Goal: Task Accomplishment & Management: Manage account settings

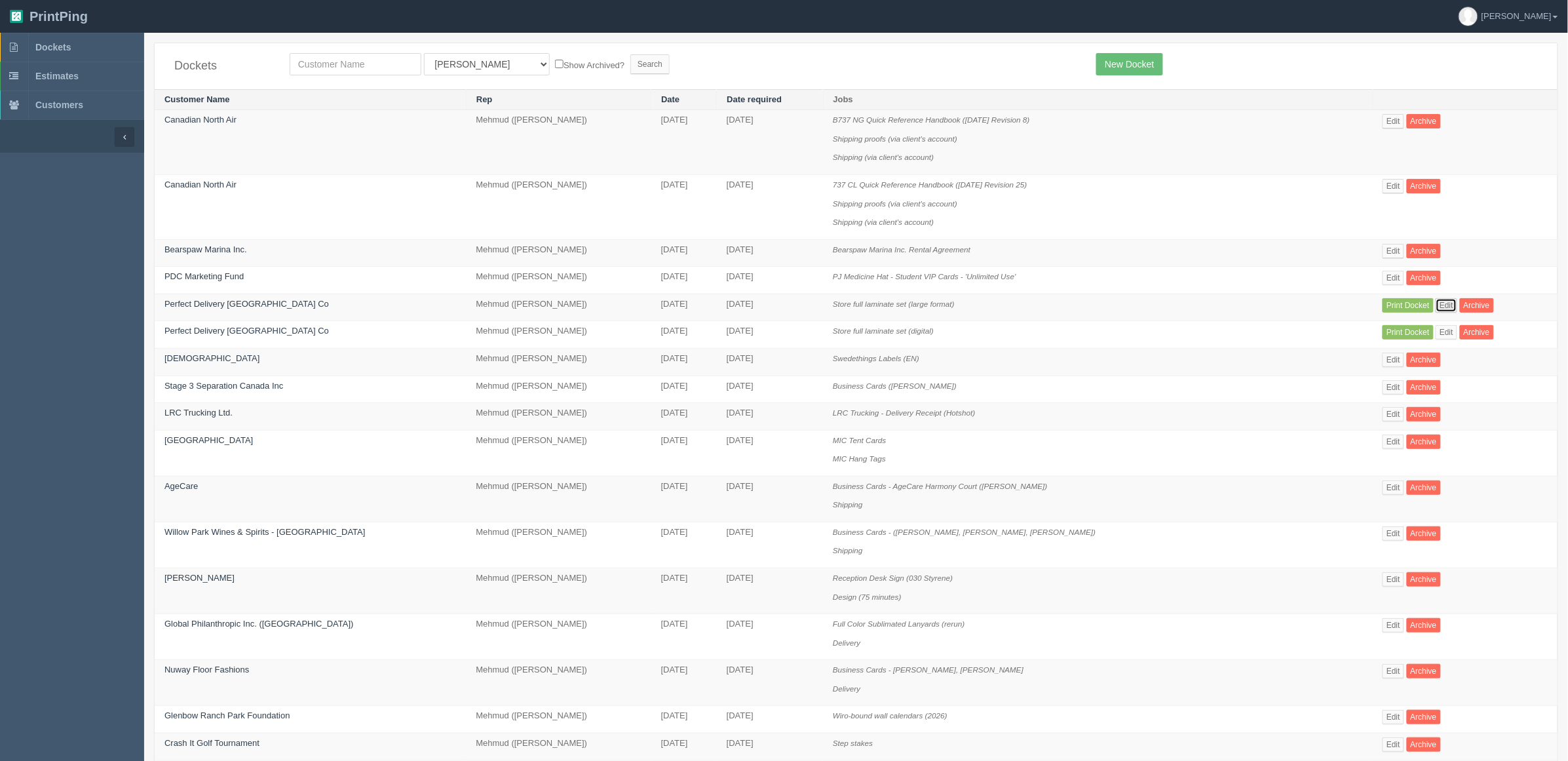
click at [1439, 306] on link "Edit" at bounding box center [1446, 306] width 21 height 15
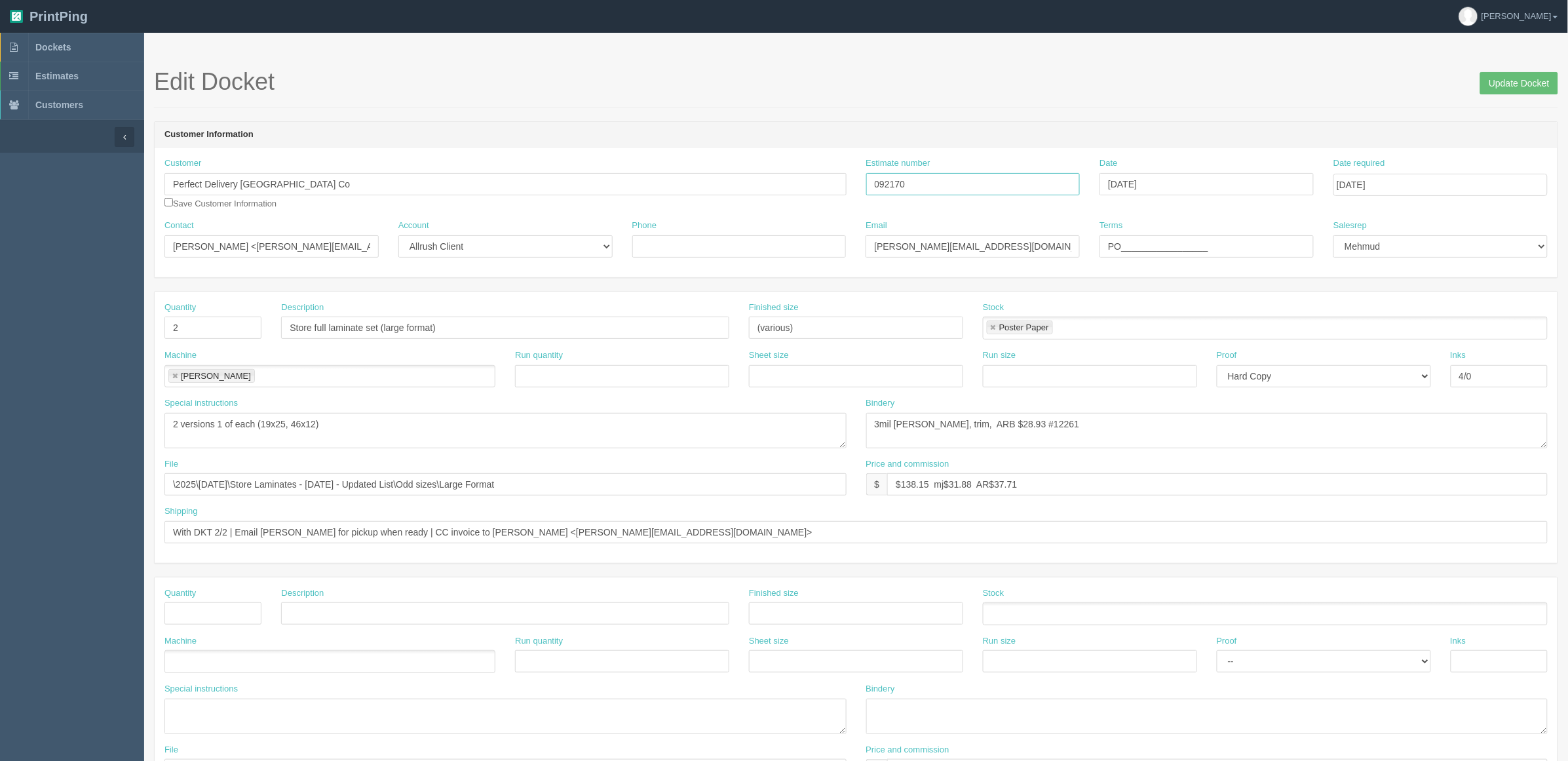
click at [1051, 191] on input "092170" at bounding box center [974, 184] width 214 height 22
drag, startPoint x: 1207, startPoint y: 247, endPoint x: 1021, endPoint y: 237, distance: 186.3
click at [1022, 237] on div "Contact Emily Norman <Emily.n@pjwest.ca> Account -- Existing Client Allrush Cli…" at bounding box center [856, 243] width 1402 height 48
paste input "075-79158"
type input "P075-79158"
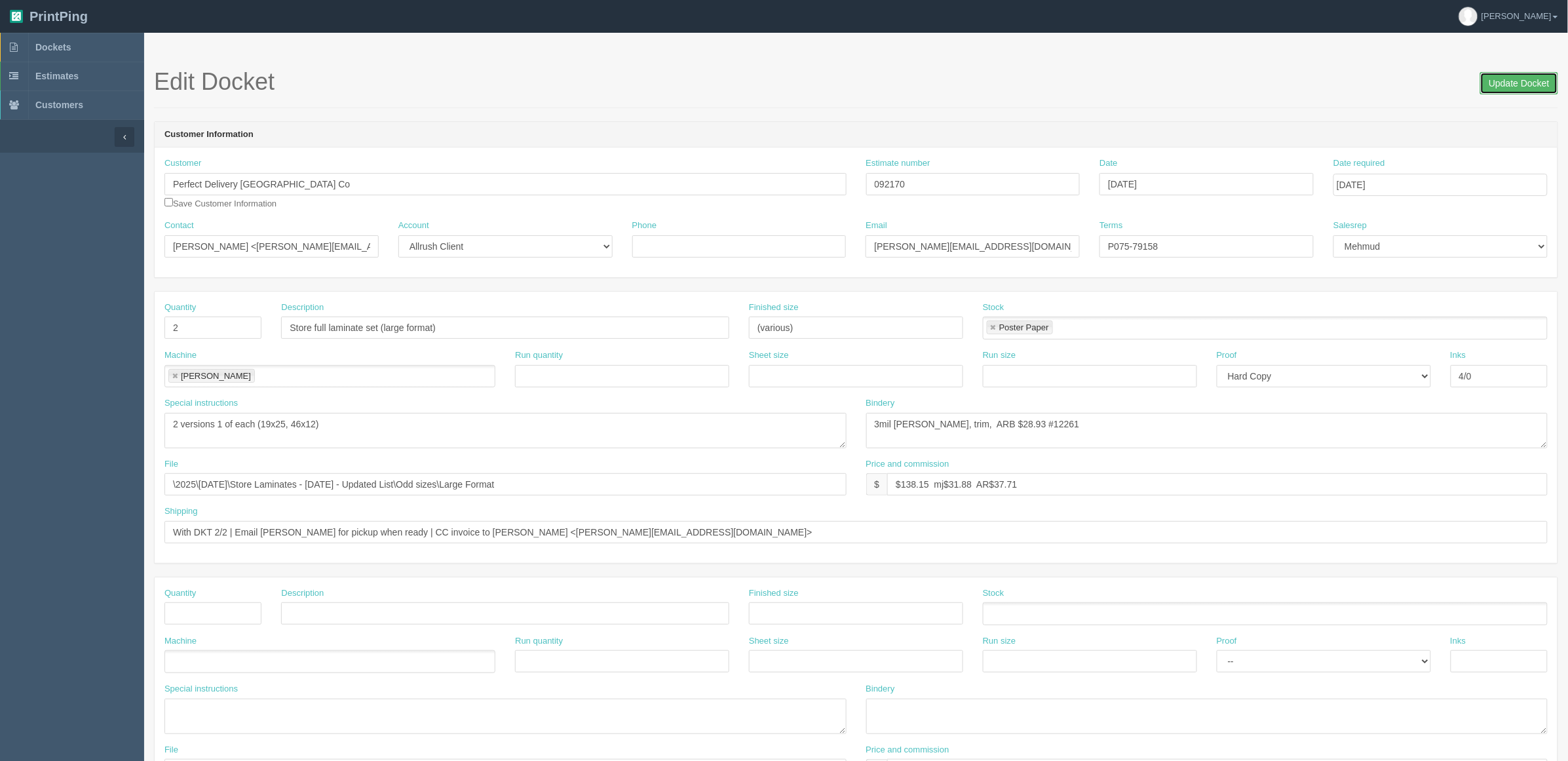
click at [1523, 85] on input "Update Docket" at bounding box center [1519, 83] width 78 height 22
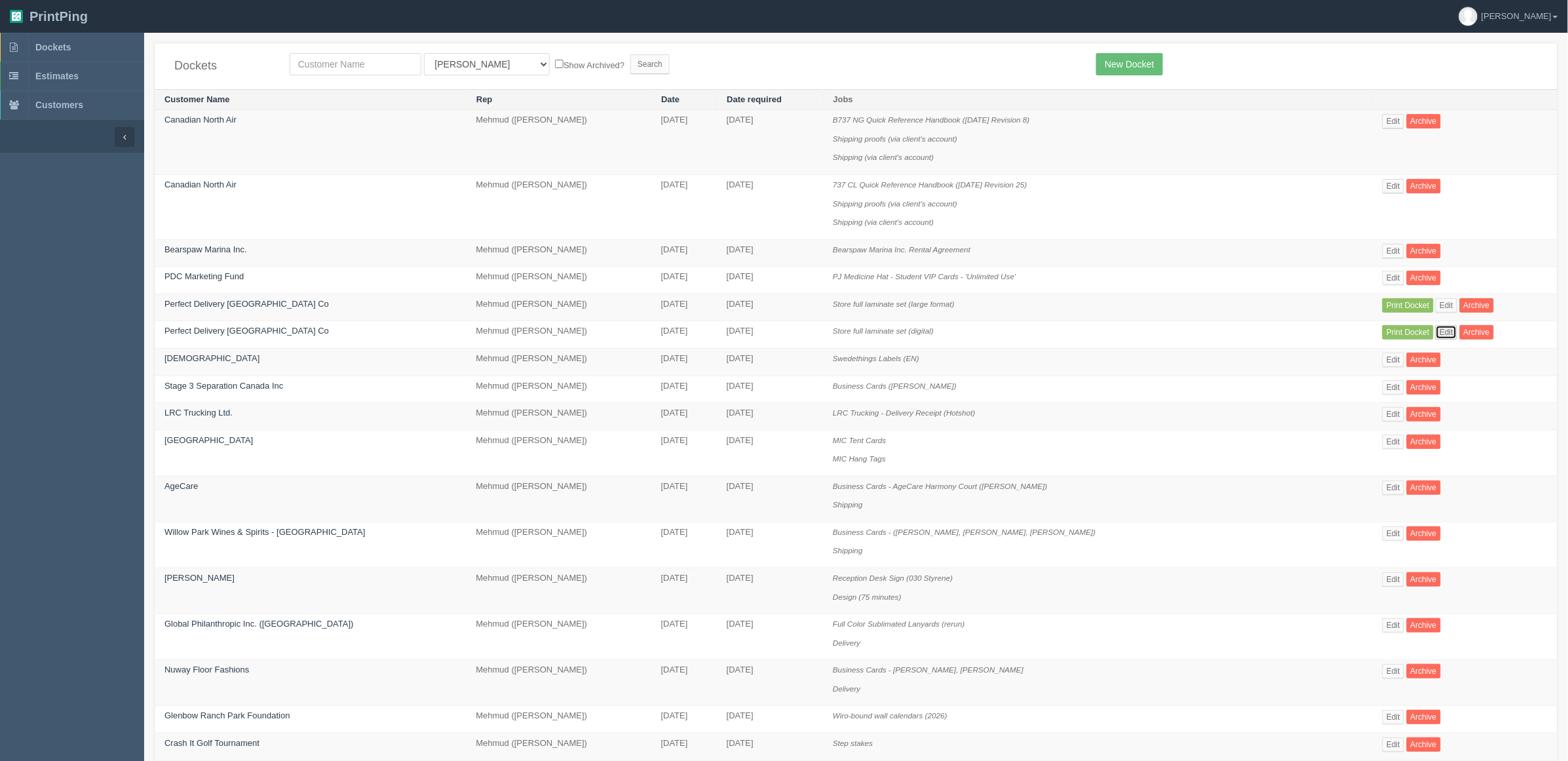
click at [1438, 331] on link "Edit" at bounding box center [1446, 333] width 21 height 15
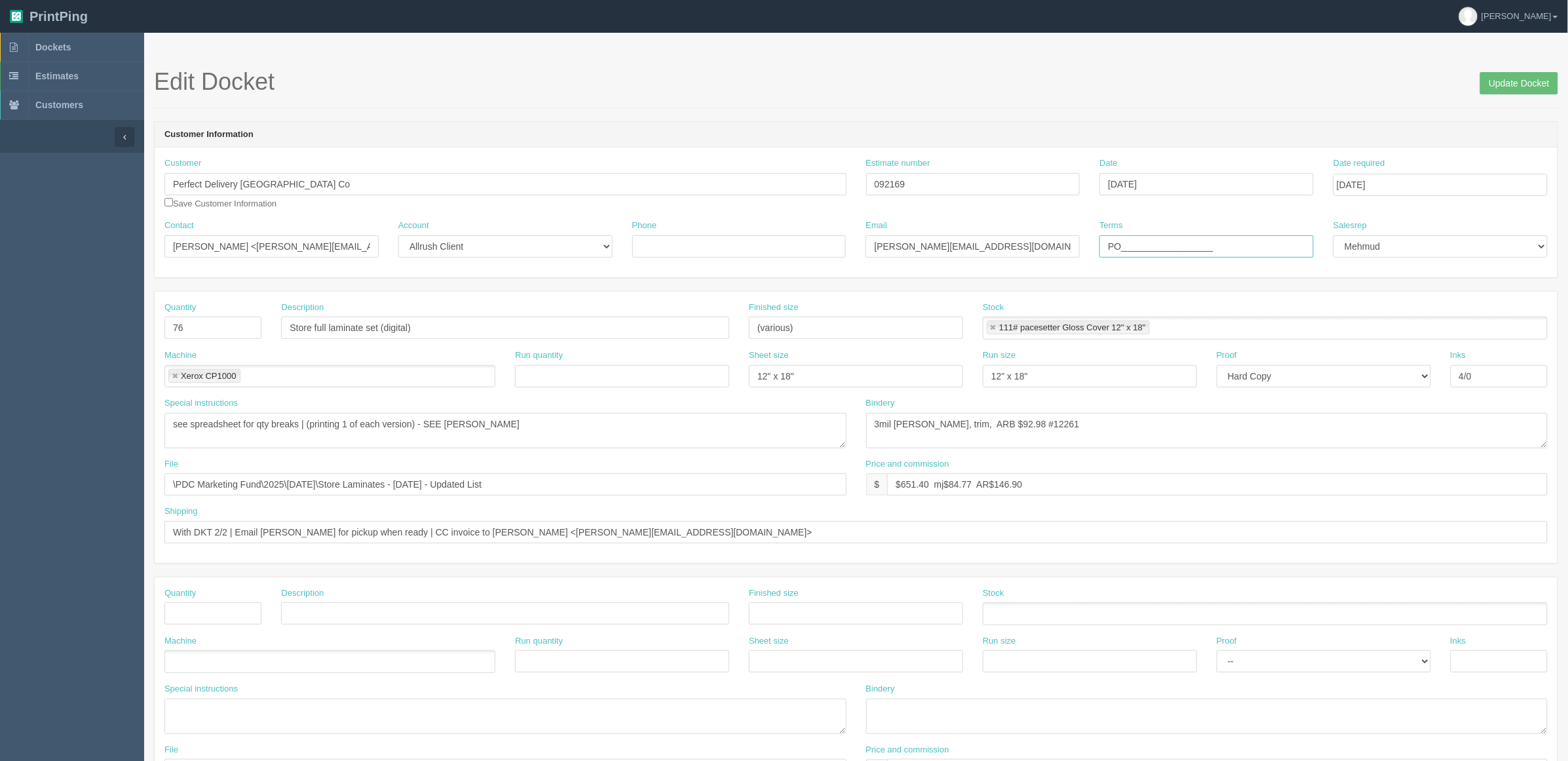
drag, startPoint x: 1209, startPoint y: 247, endPoint x: 977, endPoint y: 244, distance: 232.0
click at [962, 248] on div "Contact Emily Norman <Emily.n@pjwest.ca> Account -- Existing Client Allrush Cli…" at bounding box center [856, 243] width 1402 height 48
paste input "075-79158"
type input "P075-79158"
click at [1506, 85] on input "Update Docket" at bounding box center [1519, 83] width 78 height 22
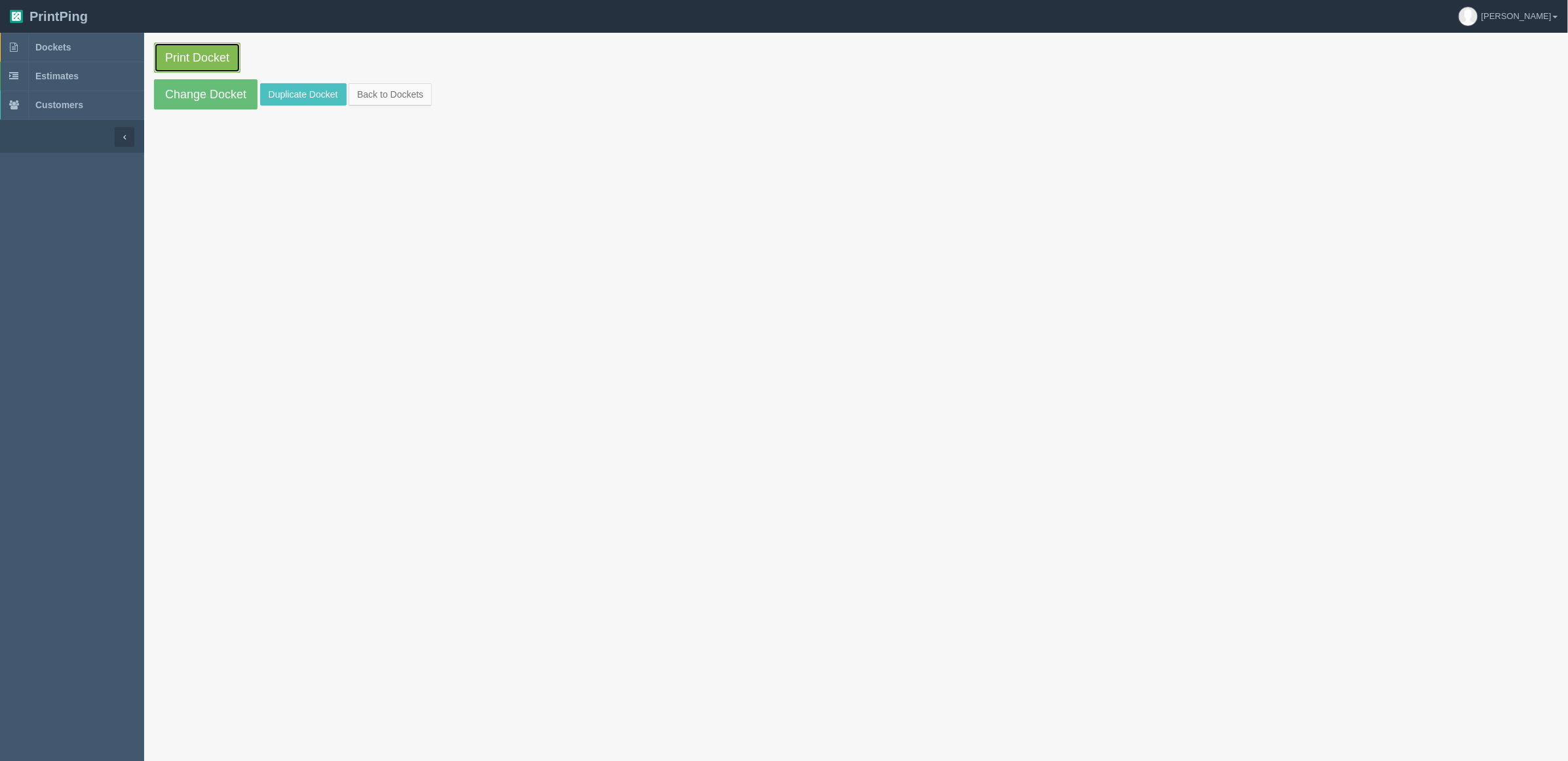
click at [201, 53] on link "Print Docket" at bounding box center [197, 58] width 86 height 30
click at [212, 54] on link "Print Docket" at bounding box center [197, 58] width 86 height 30
click at [49, 40] on link "Dockets" at bounding box center [72, 47] width 144 height 29
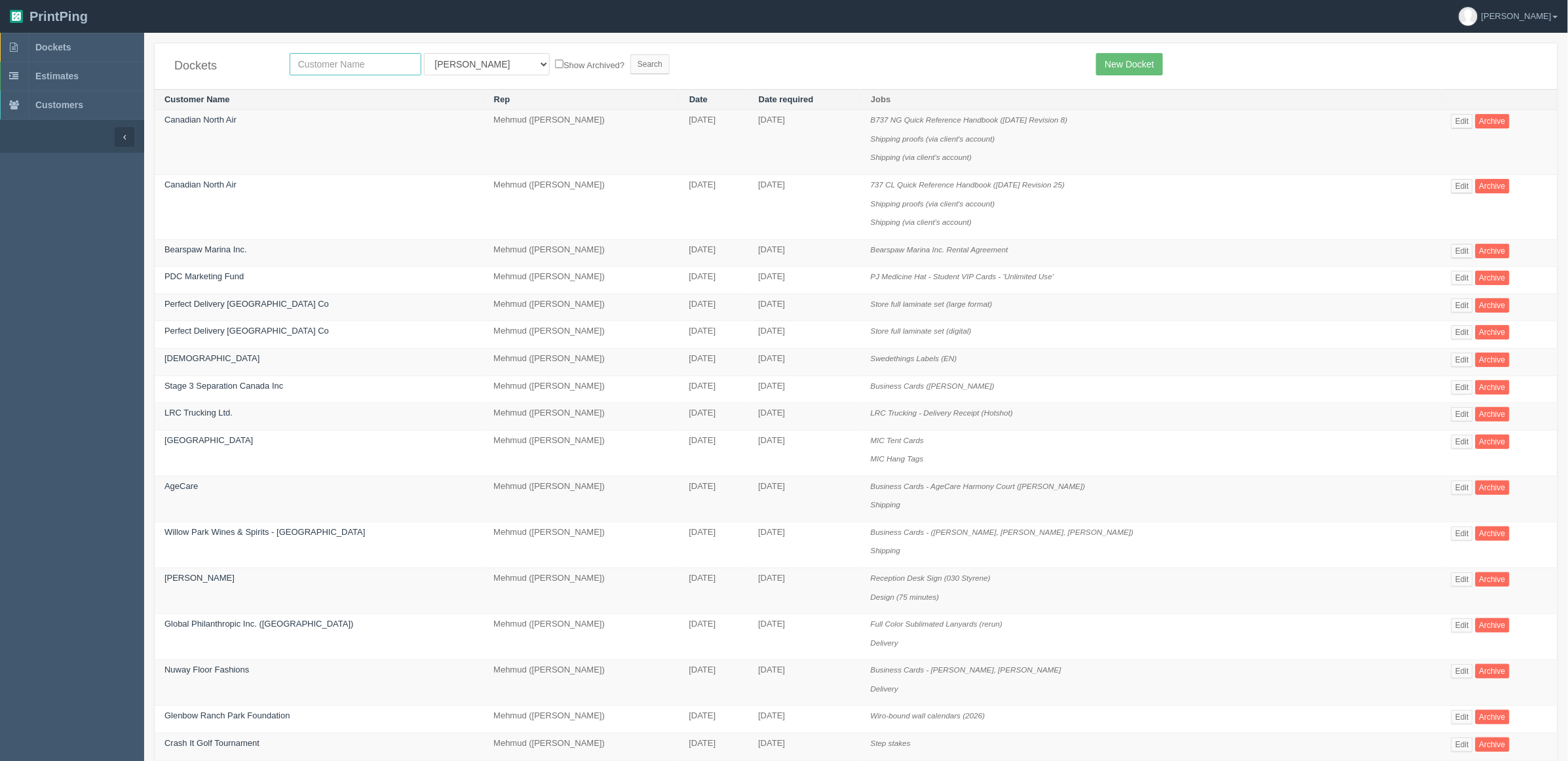
click at [342, 59] on input "text" at bounding box center [355, 64] width 132 height 22
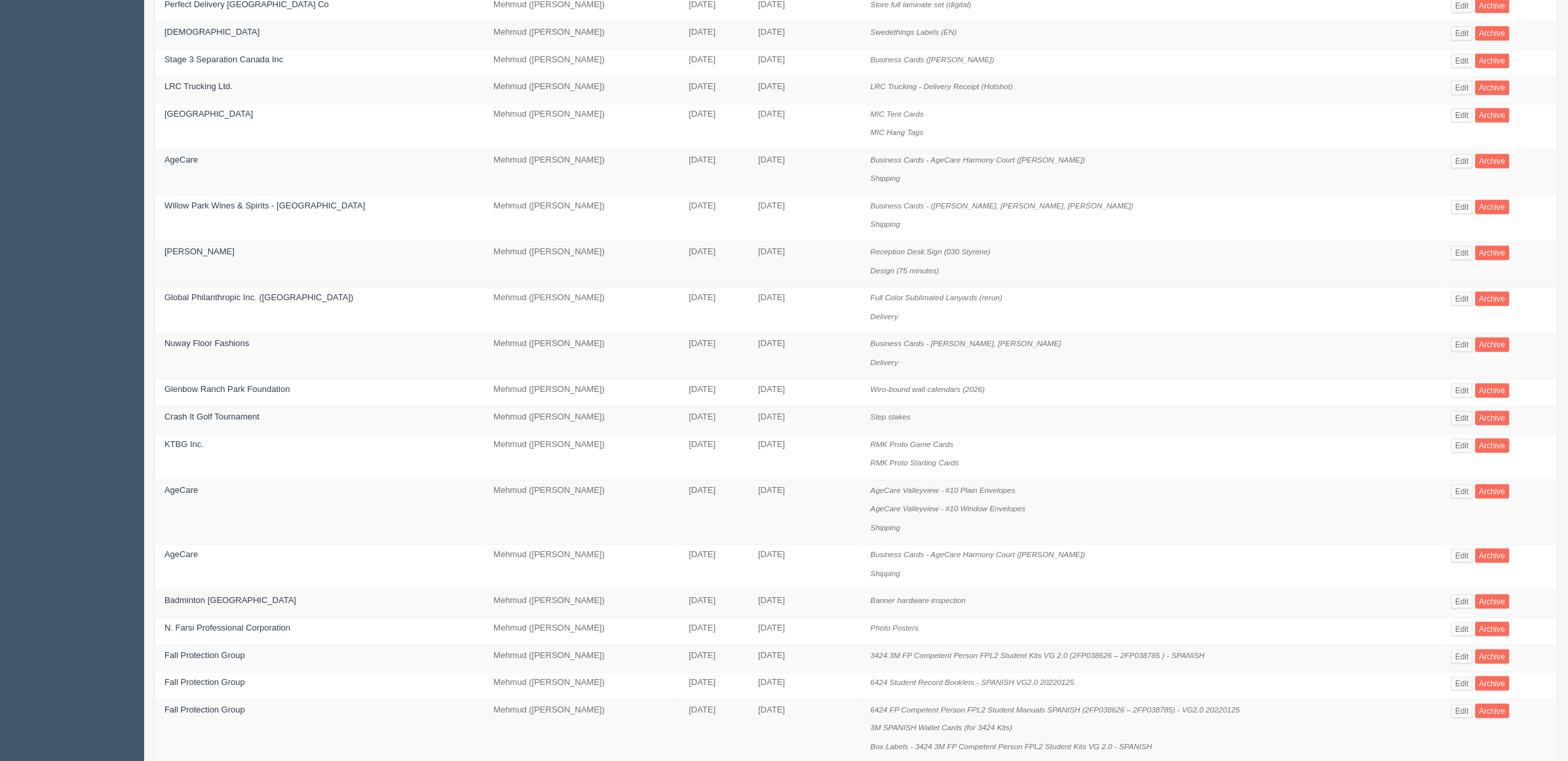
scroll to position [328, 0]
click at [1458, 446] on link "Edit" at bounding box center [1462, 445] width 21 height 15
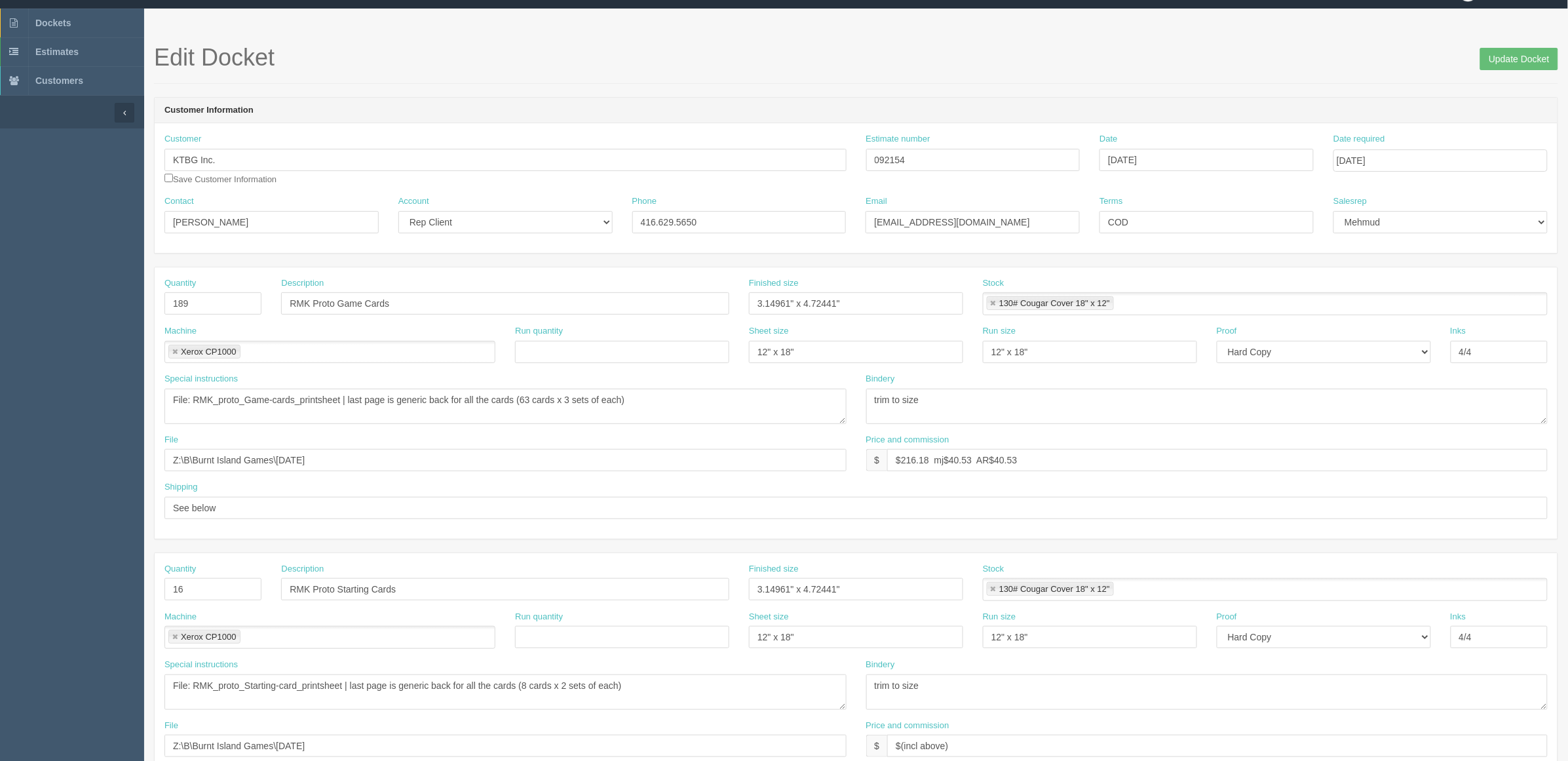
scroll to position [23, 0]
drag, startPoint x: 947, startPoint y: 162, endPoint x: 714, endPoint y: 182, distance: 233.9
click at [734, 169] on div "Customer KTBG Inc. Save Customer Information Estimate number 092154 Date August…" at bounding box center [856, 164] width 1402 height 62
click at [705, 404] on textarea "File: RMK_proto_Game-cards_printsheet | last page is generic back for all the c…" at bounding box center [505, 407] width 682 height 36
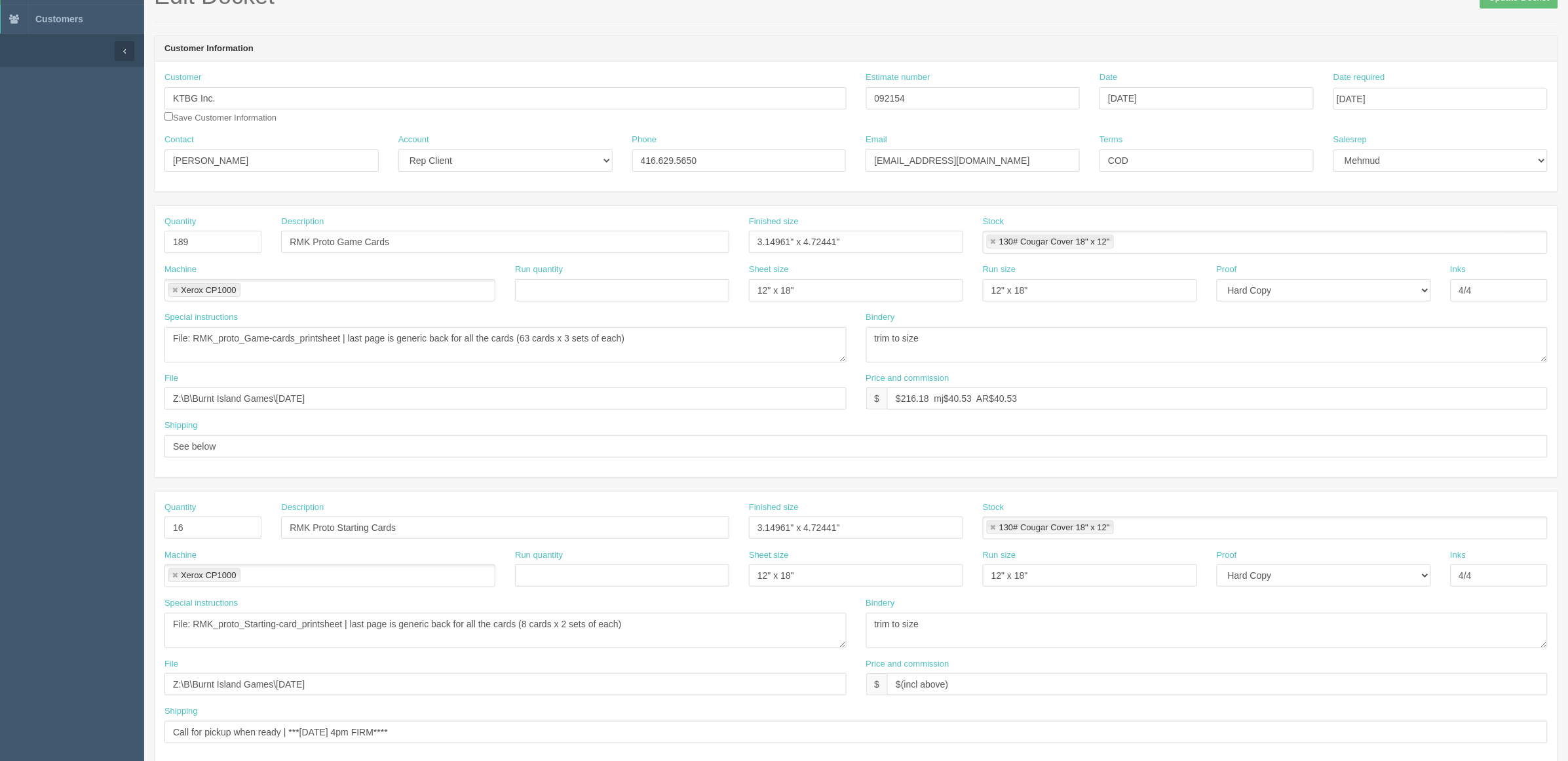
scroll to position [0, 0]
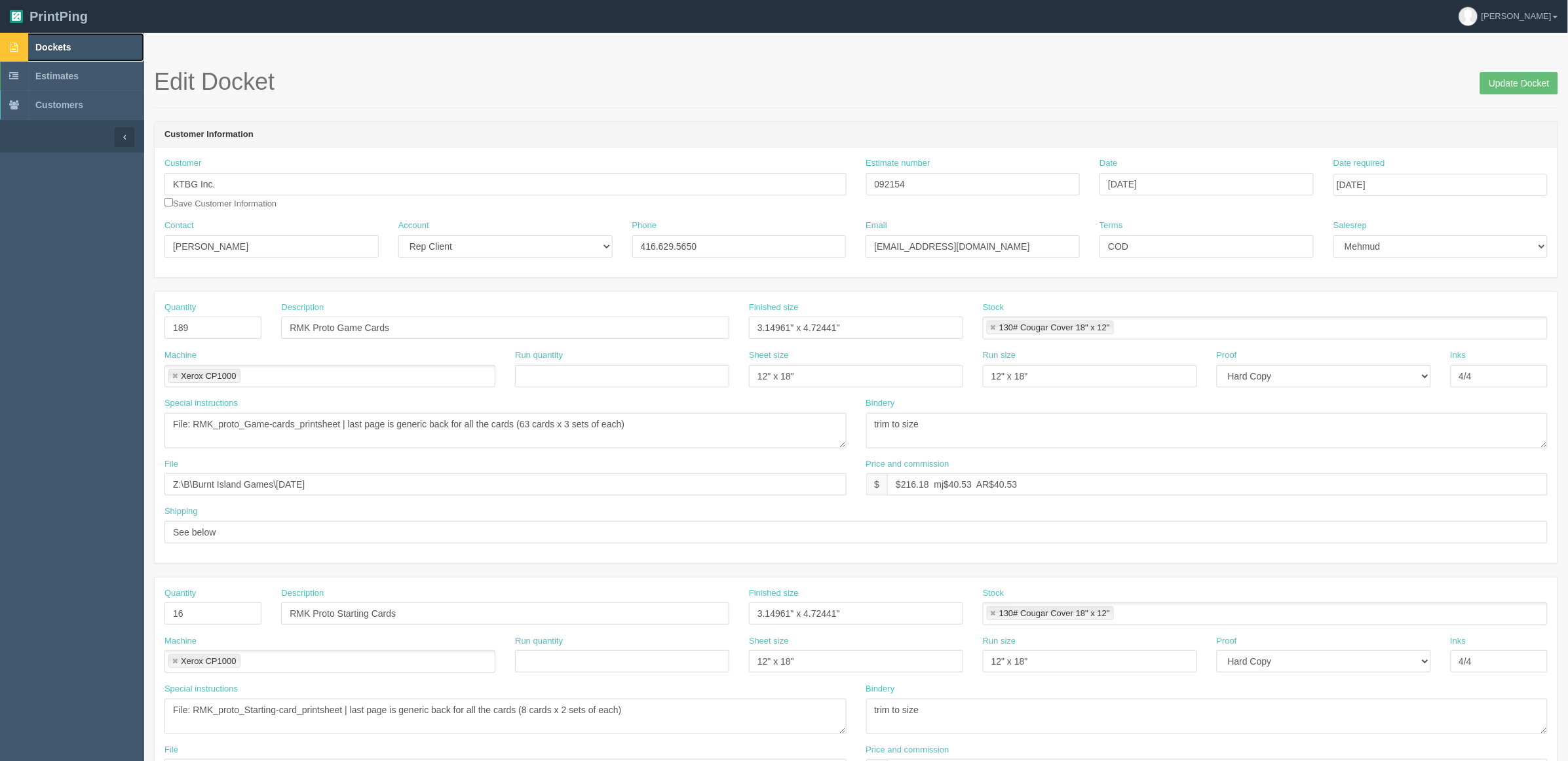
click at [86, 47] on link "Dockets" at bounding box center [72, 47] width 144 height 29
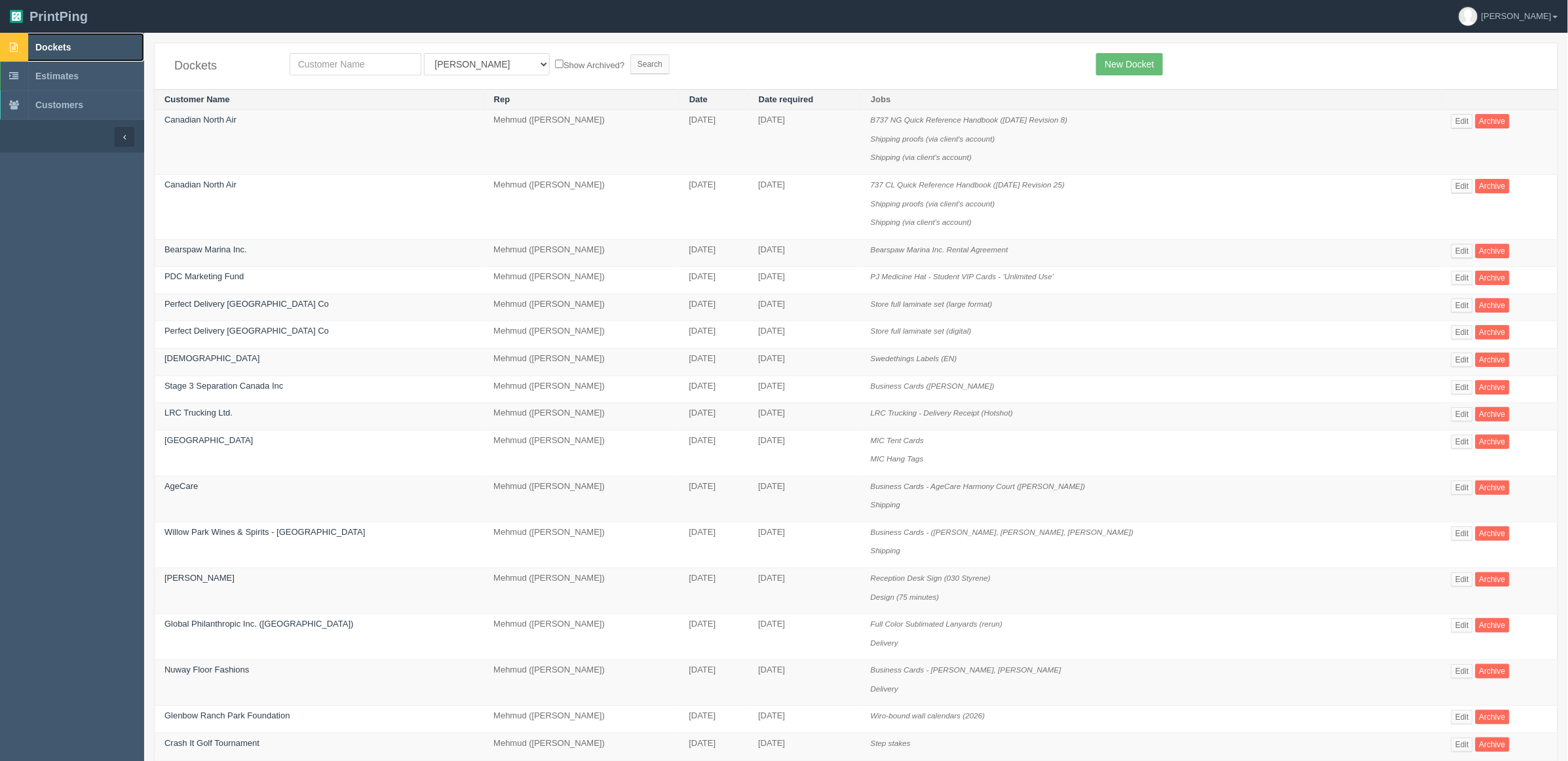
click at [62, 46] on span "Dockets" at bounding box center [53, 48] width 36 height 11
click at [325, 57] on input "text" at bounding box center [355, 64] width 132 height 22
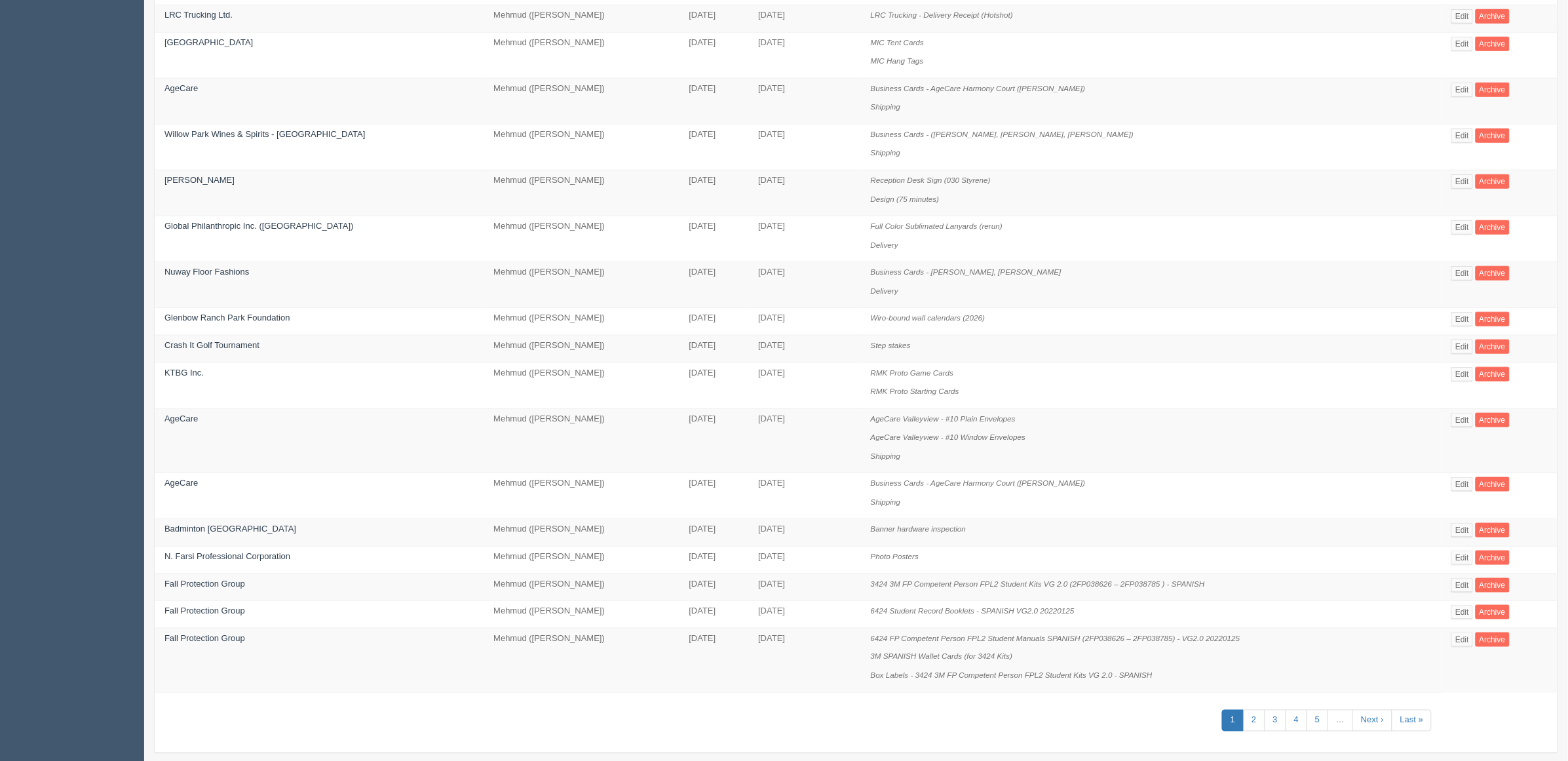
scroll to position [417, 0]
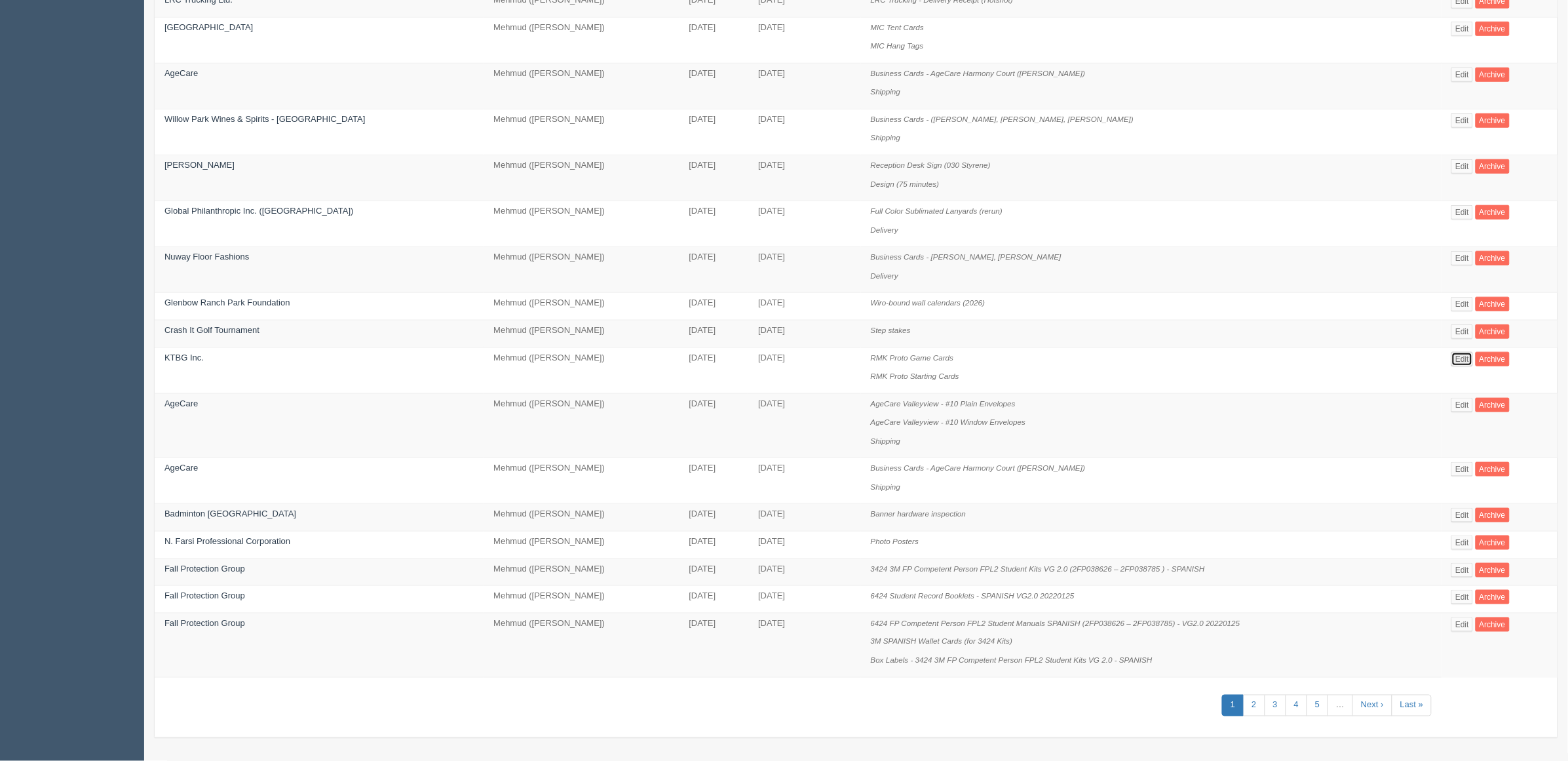
click at [1455, 355] on link "Edit" at bounding box center [1462, 359] width 21 height 15
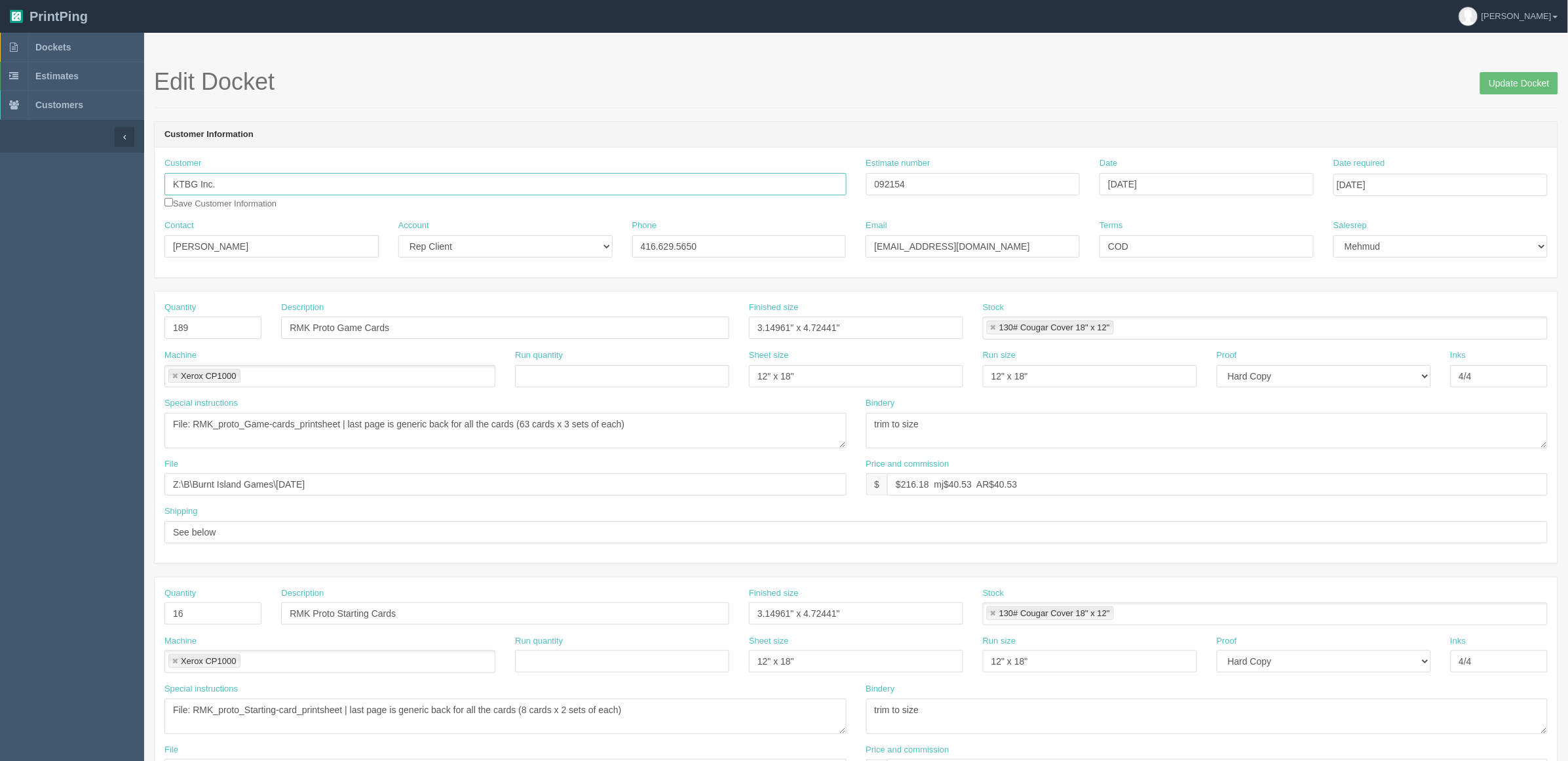
click at [364, 182] on input "KTBG Inc." at bounding box center [505, 184] width 682 height 22
click at [227, 182] on input "KTBG Inc. (APLY $30 discount on next order)" at bounding box center [505, 184] width 682 height 22
type input "KTBG Inc. (APPLY $30 discount on next order)"
click at [1522, 80] on input "Update Docket" at bounding box center [1519, 83] width 78 height 22
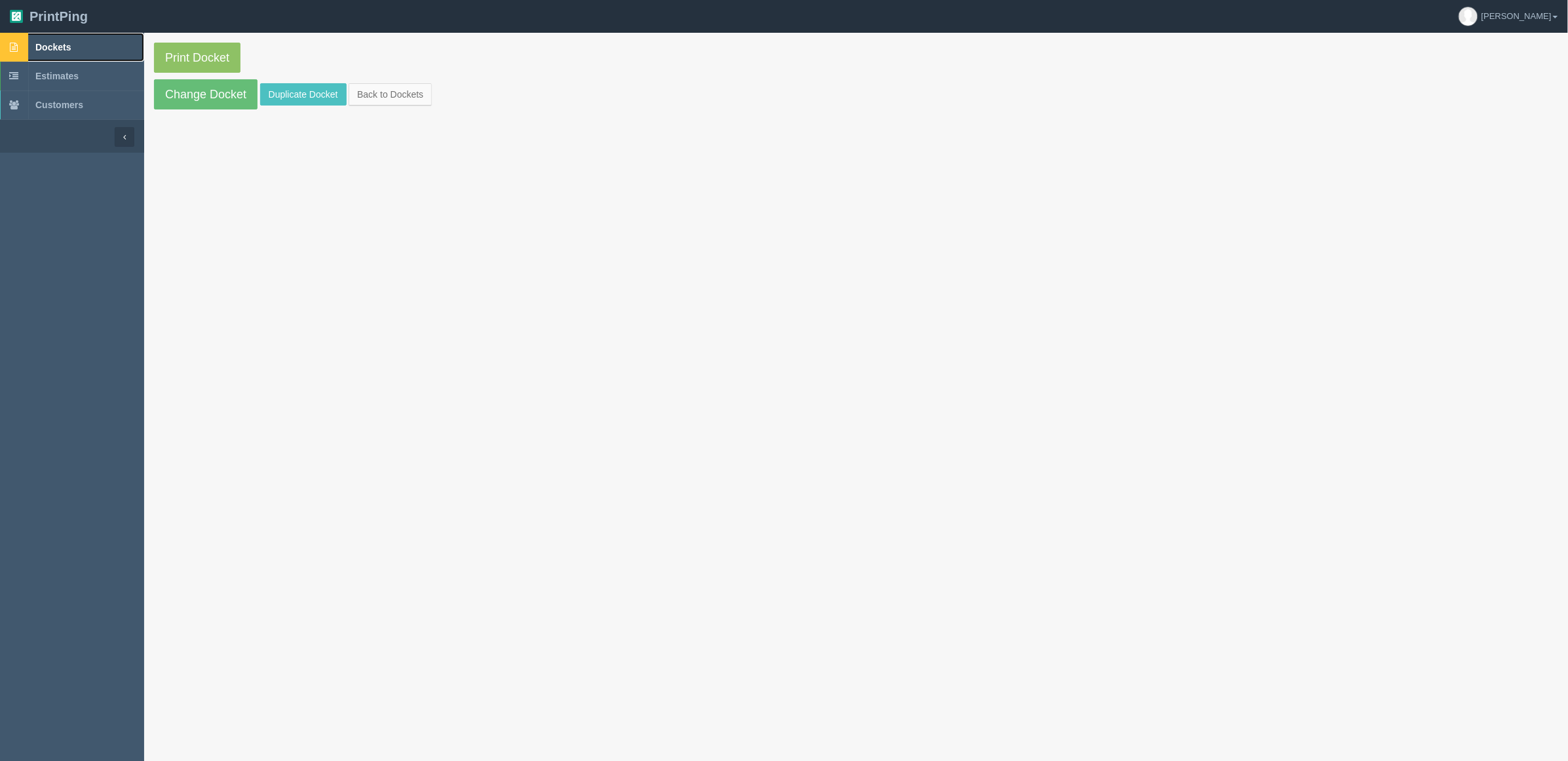
click at [103, 46] on link "Dockets" at bounding box center [72, 47] width 144 height 29
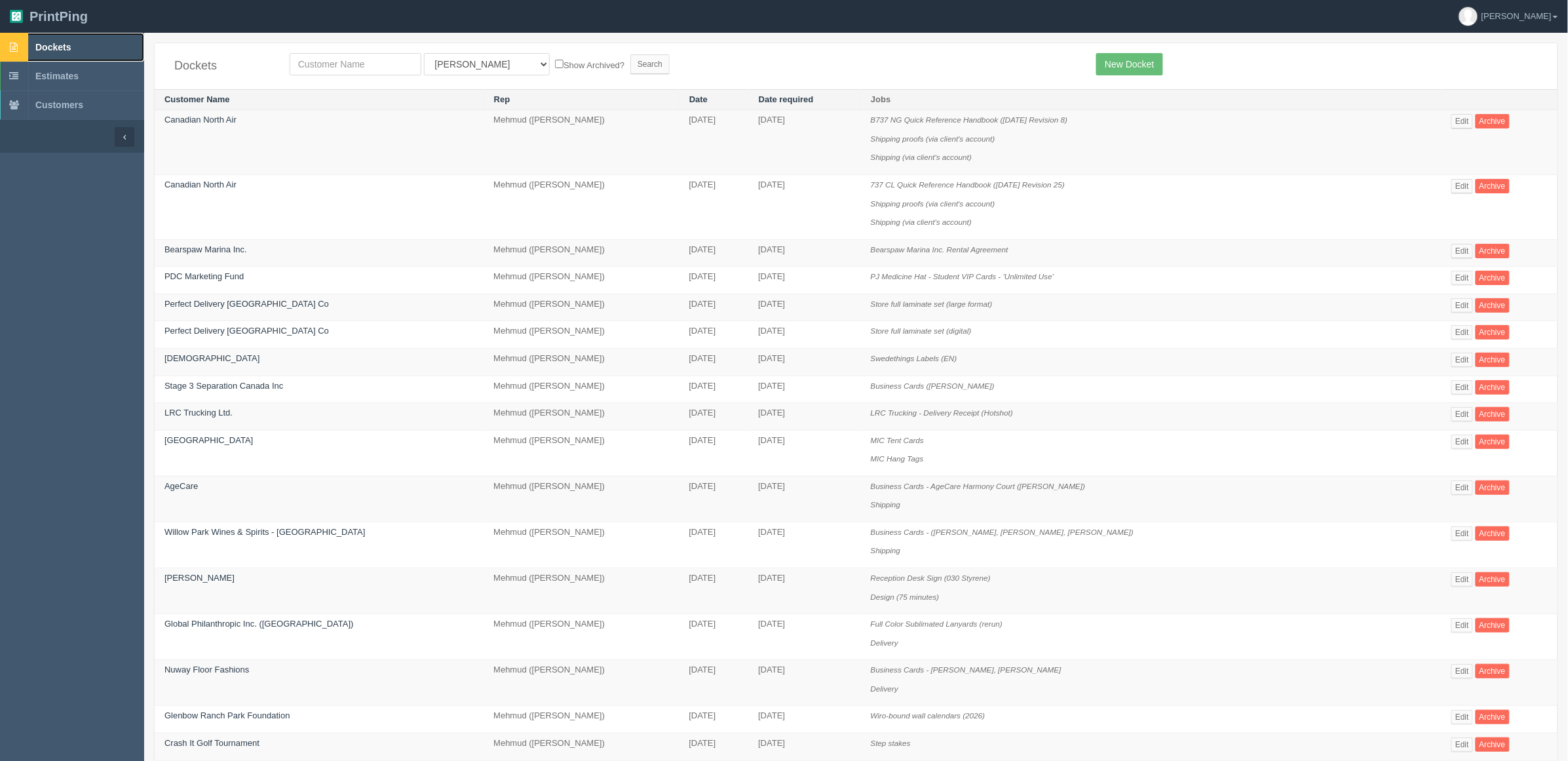
click at [57, 36] on link "Dockets" at bounding box center [72, 47] width 144 height 29
click at [450, 66] on select "All Users Ali Ali Test 1 Aly Amy Ankit Arif Brandon Dan France Greg Jim Mark Ma…" at bounding box center [487, 64] width 126 height 22
select select
click at [424, 53] on select "All Users Ali Ali Test 1 Aly Amy Ankit Arif Brandon Dan France Greg Jim Mark Ma…" at bounding box center [487, 64] width 126 height 22
click at [631, 67] on input "Search" at bounding box center [650, 64] width 40 height 19
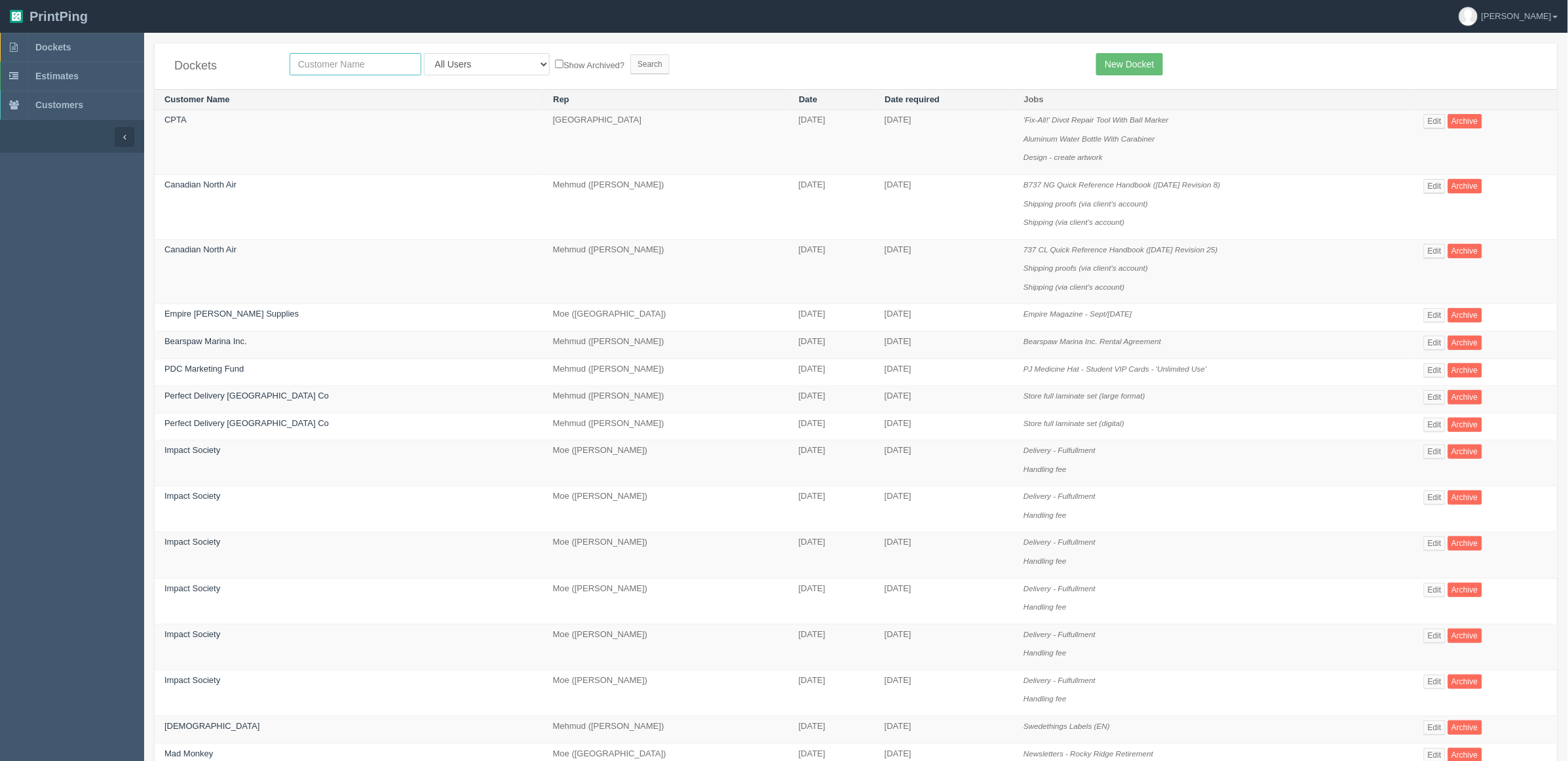
click at [361, 63] on input "text" at bounding box center [355, 64] width 132 height 22
type input "falltech"
click at [631, 54] on input "Search" at bounding box center [650, 64] width 40 height 19
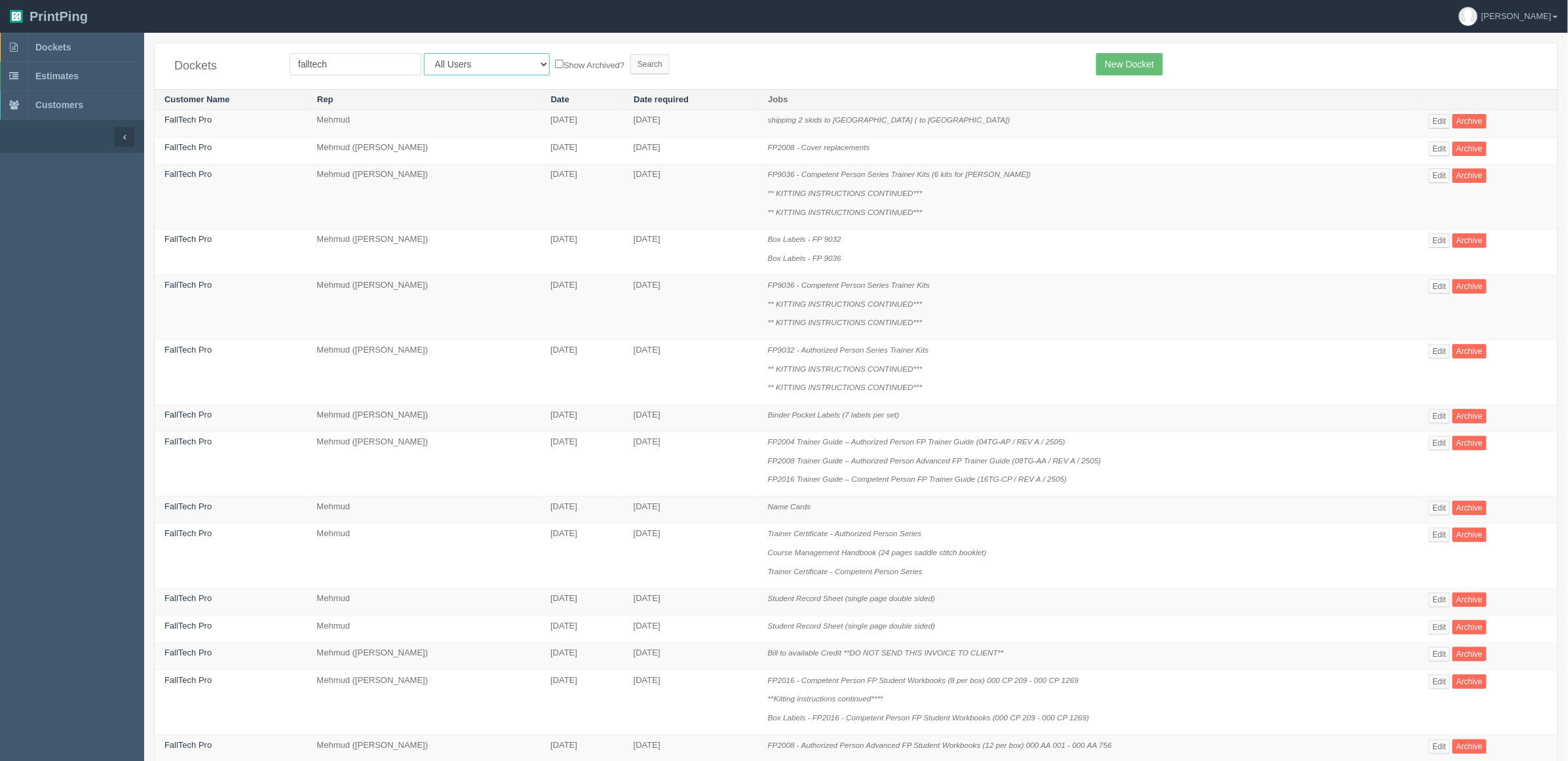
click at [442, 59] on select "All Users Ali Ali Test 1 Aly Amy Ankit Arif Brandon Dan France Greg Jim Mark Ma…" at bounding box center [487, 64] width 126 height 22
select select "8"
click at [424, 53] on select "All Users Ali Ali Test 1 Aly Amy Ankit Arif Brandon Dan France Greg Jim Mark Ma…" at bounding box center [487, 64] width 126 height 22
click at [631, 62] on input "Search" at bounding box center [650, 64] width 40 height 19
click at [856, 77] on div "Dockets falltech All Users Ali Ali Test 1 Aly Amy Ankit Arif Brandon Dan France…" at bounding box center [856, 66] width 1402 height 46
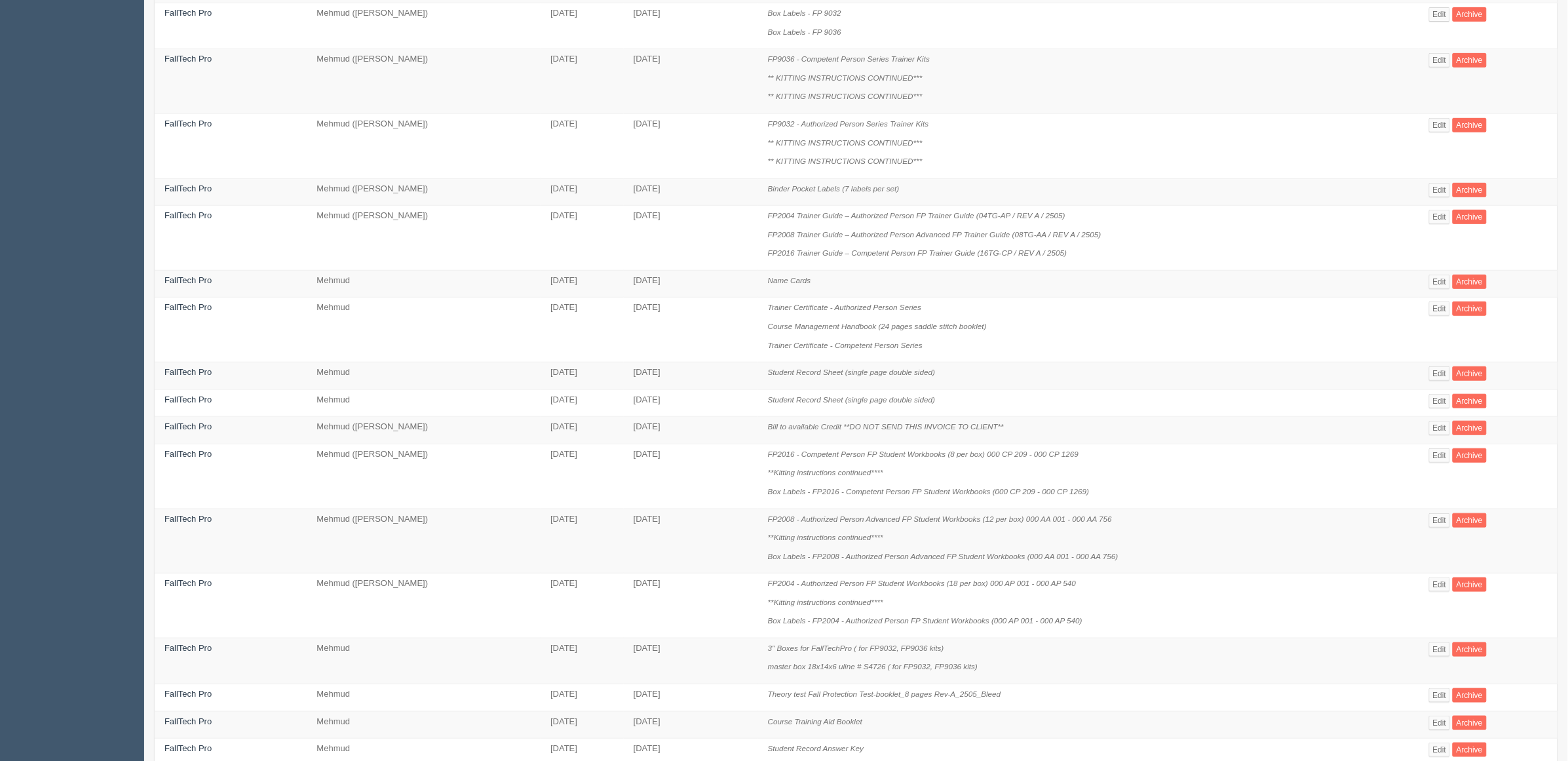
scroll to position [473, 0]
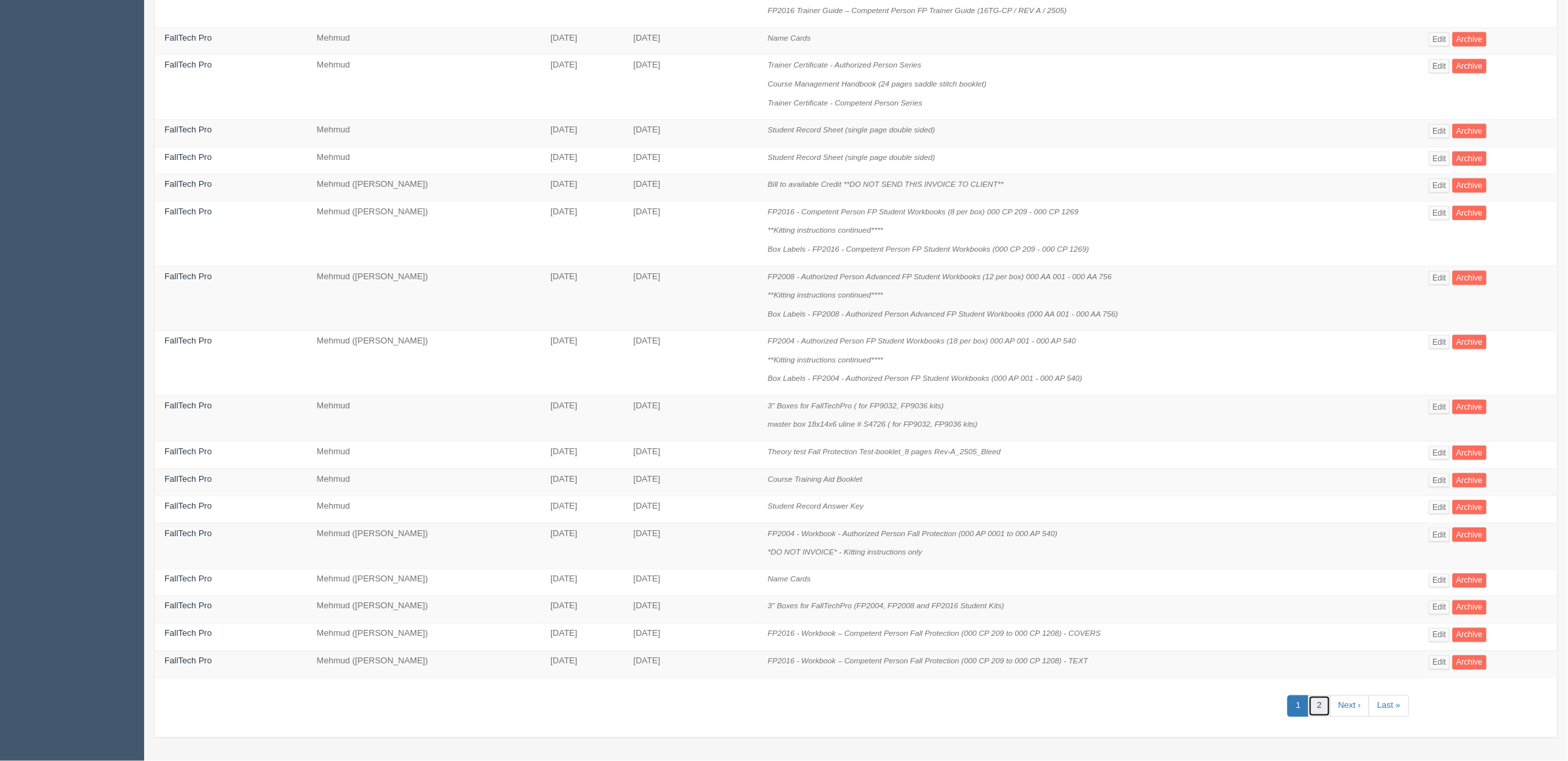
click at [1319, 702] on link "2" at bounding box center [1319, 706] width 21 height 21
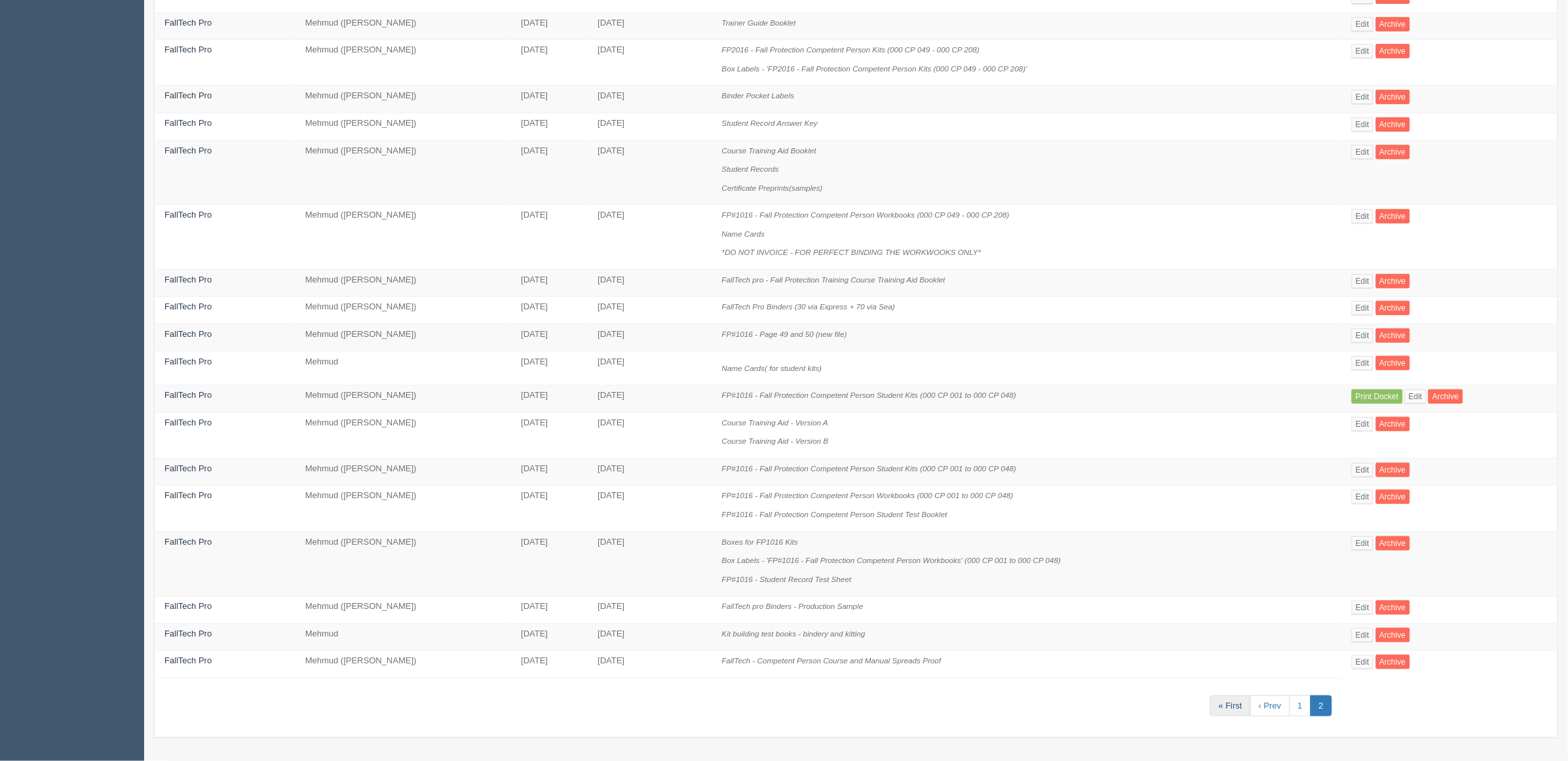
scroll to position [248, 0]
click at [1302, 705] on link "1" at bounding box center [1300, 706] width 21 height 21
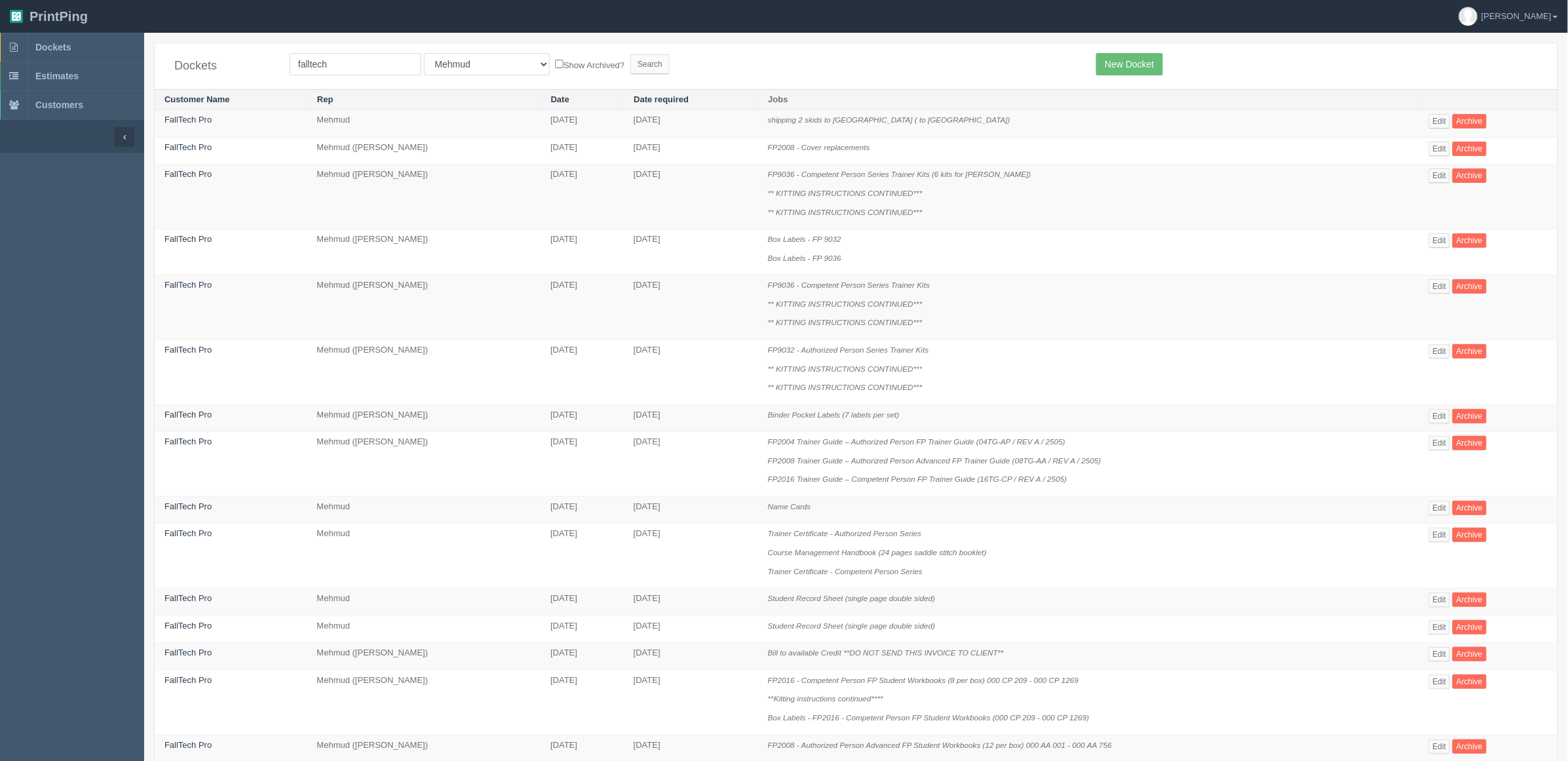
click at [826, 79] on div "Dockets falltech All Users Ali Ali Test 1 Aly Amy Ankit Arif Brandon Dan France…" at bounding box center [856, 66] width 1402 height 46
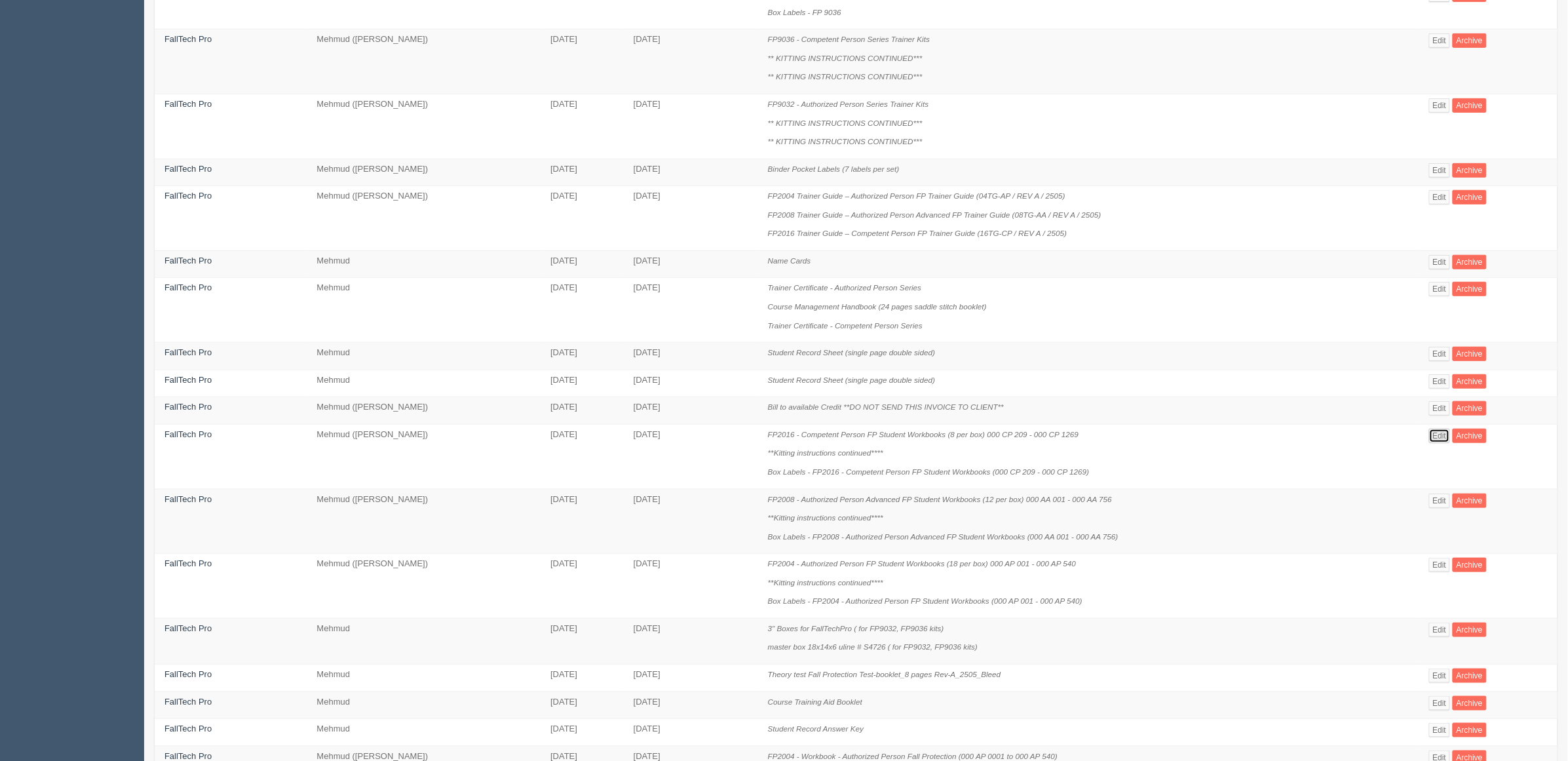
click at [1429, 437] on link "Edit" at bounding box center [1440, 436] width 21 height 15
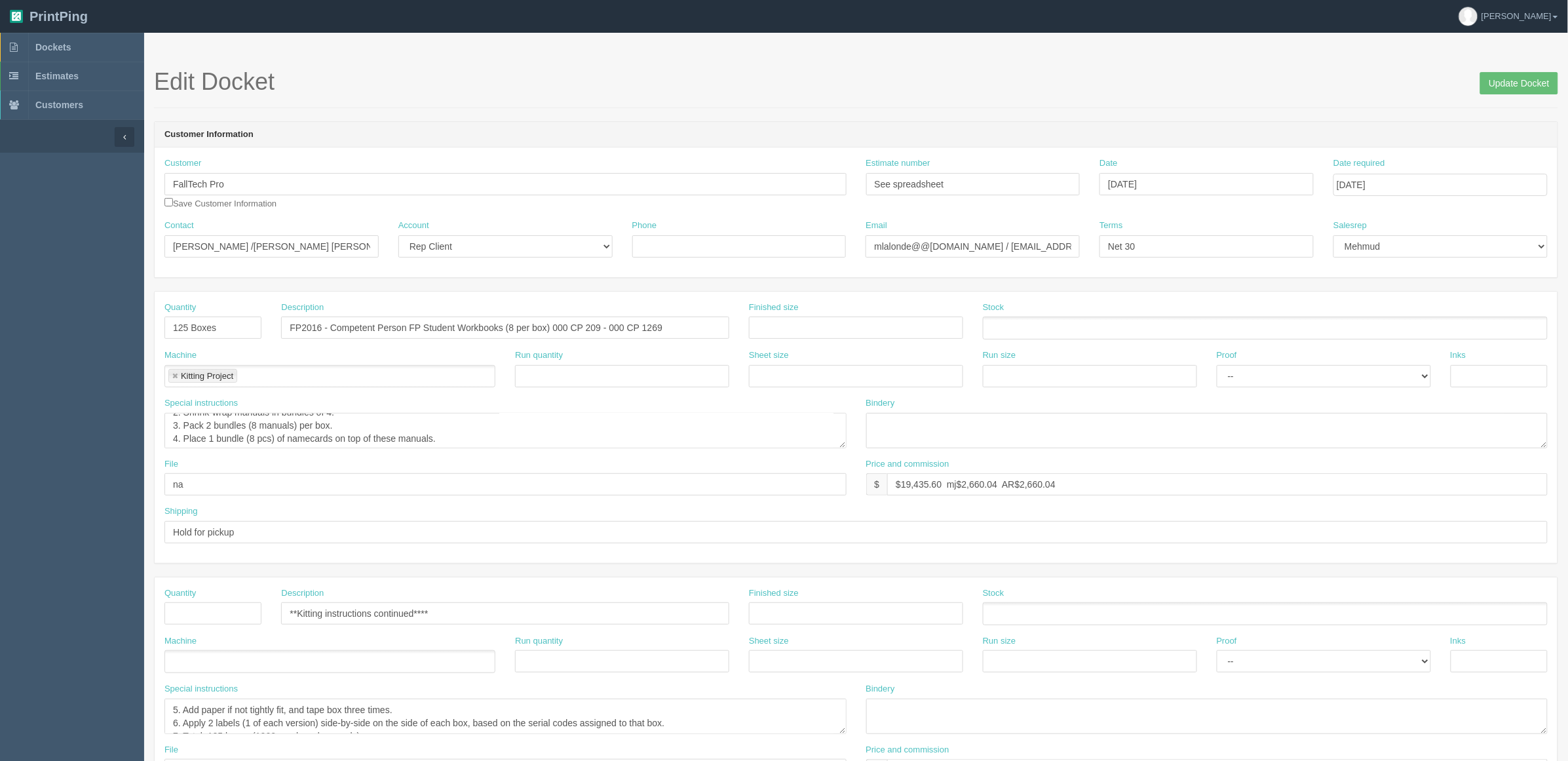
scroll to position [40, 0]
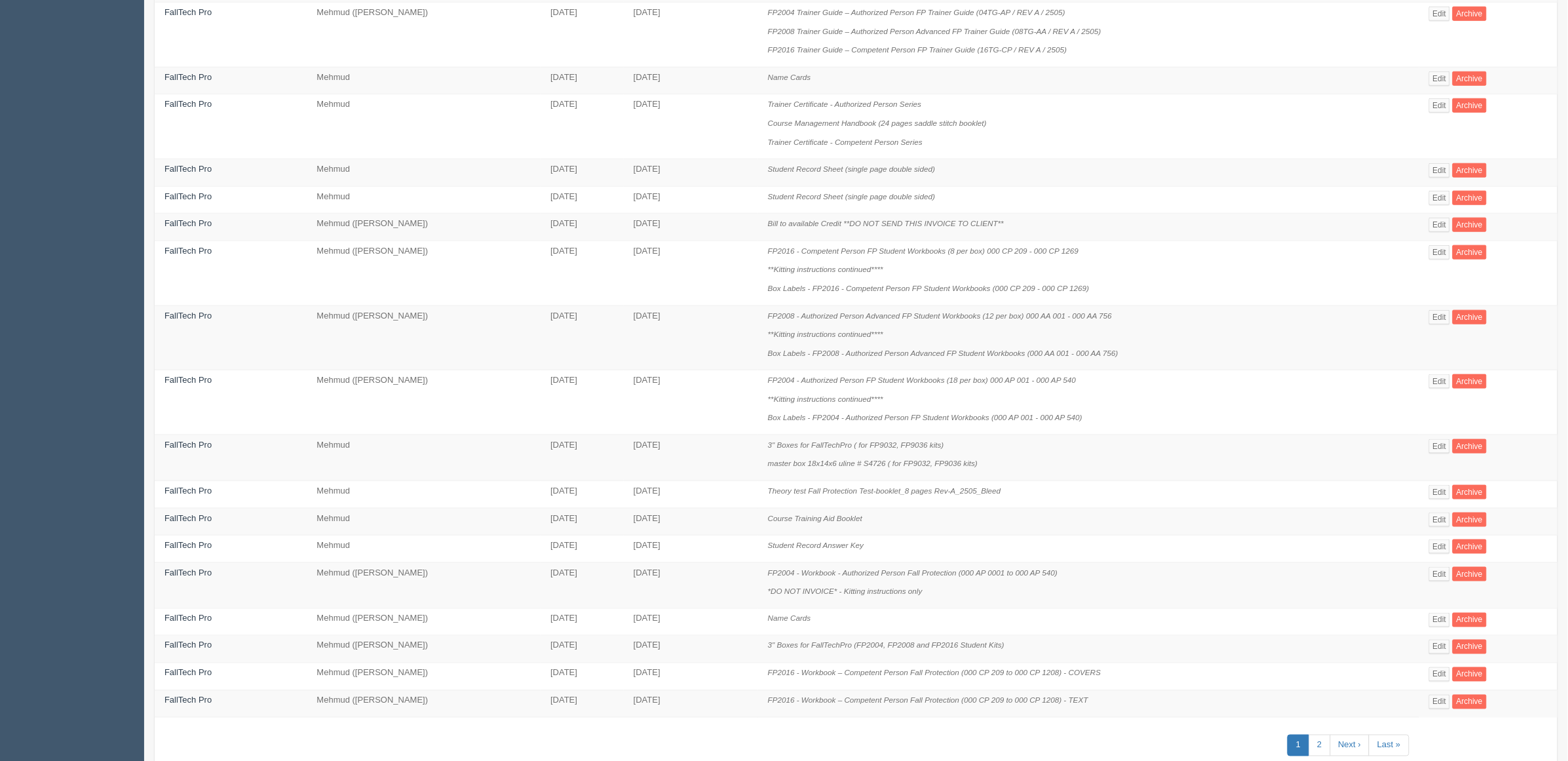
scroll to position [473, 0]
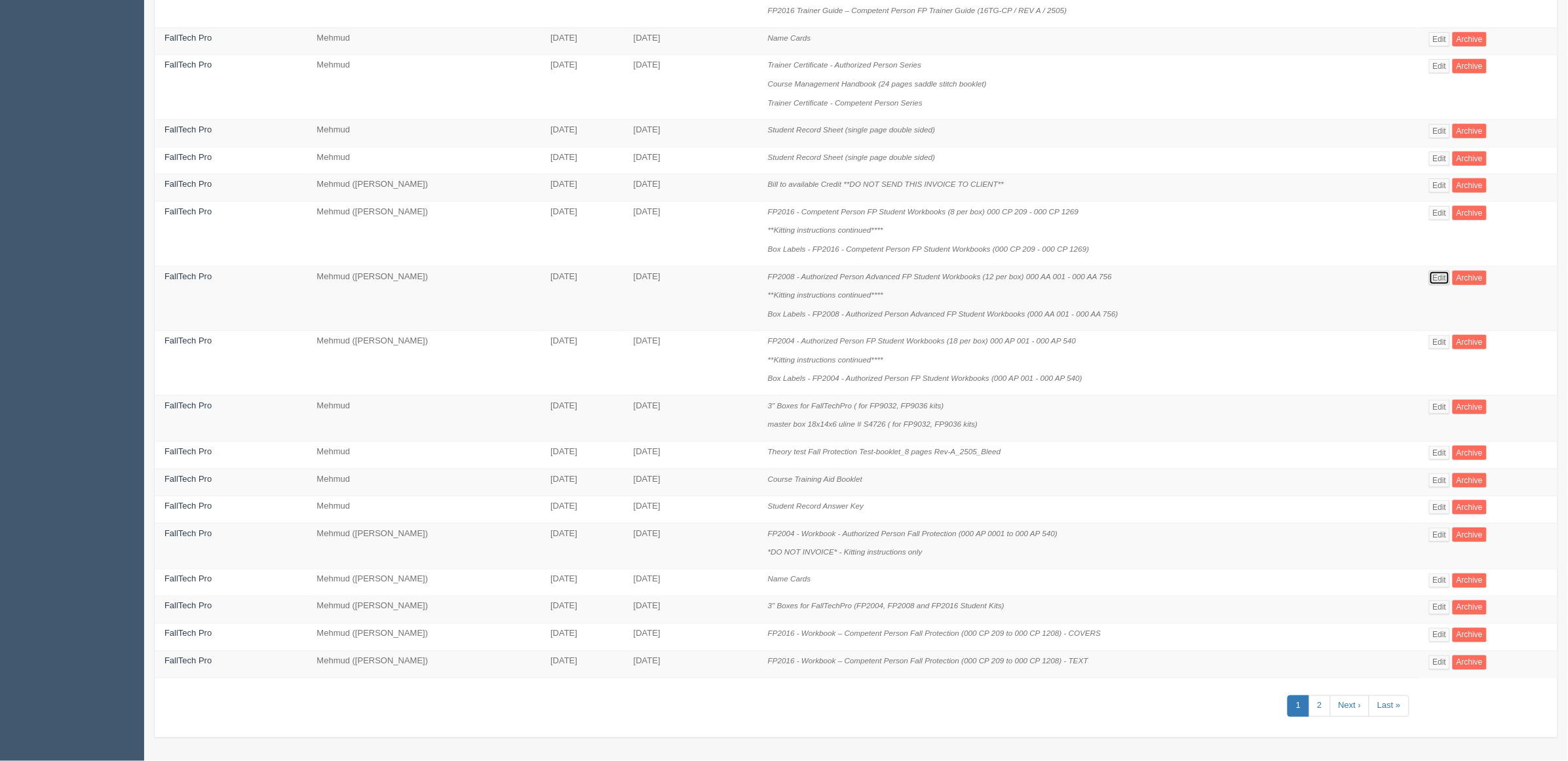
click at [1433, 279] on link "Edit" at bounding box center [1440, 278] width 21 height 15
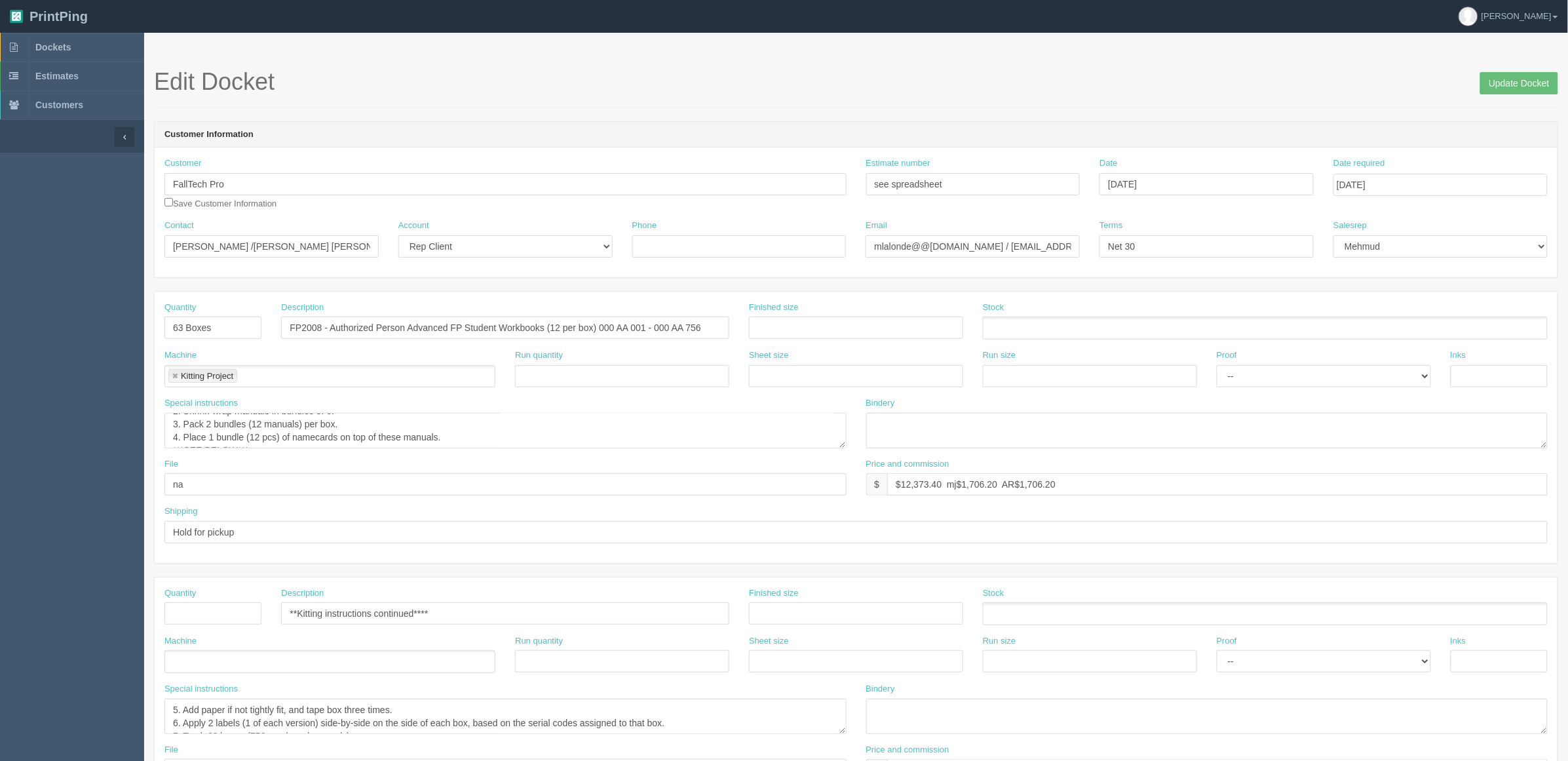
scroll to position [40, 0]
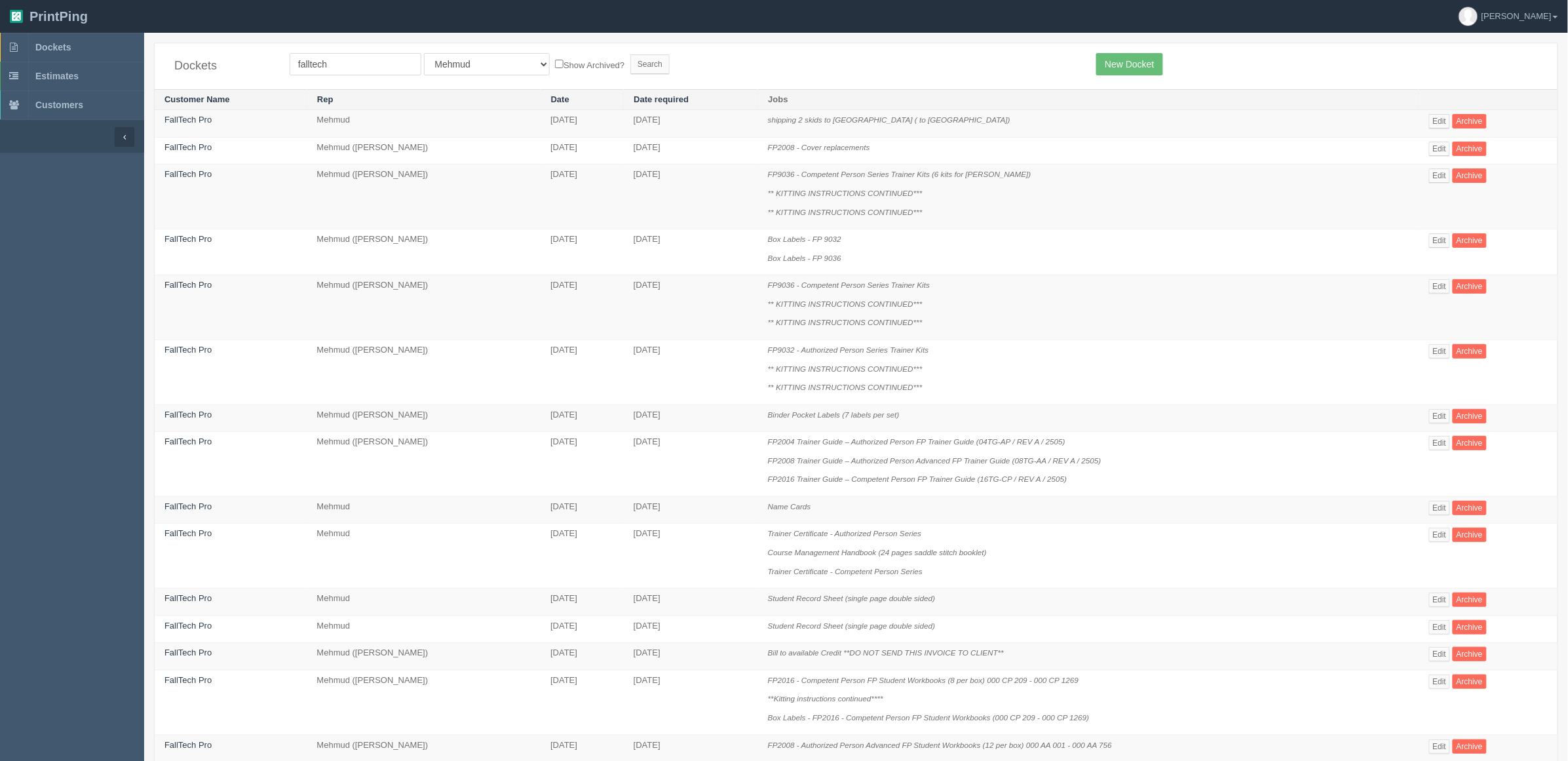
scroll to position [473, 0]
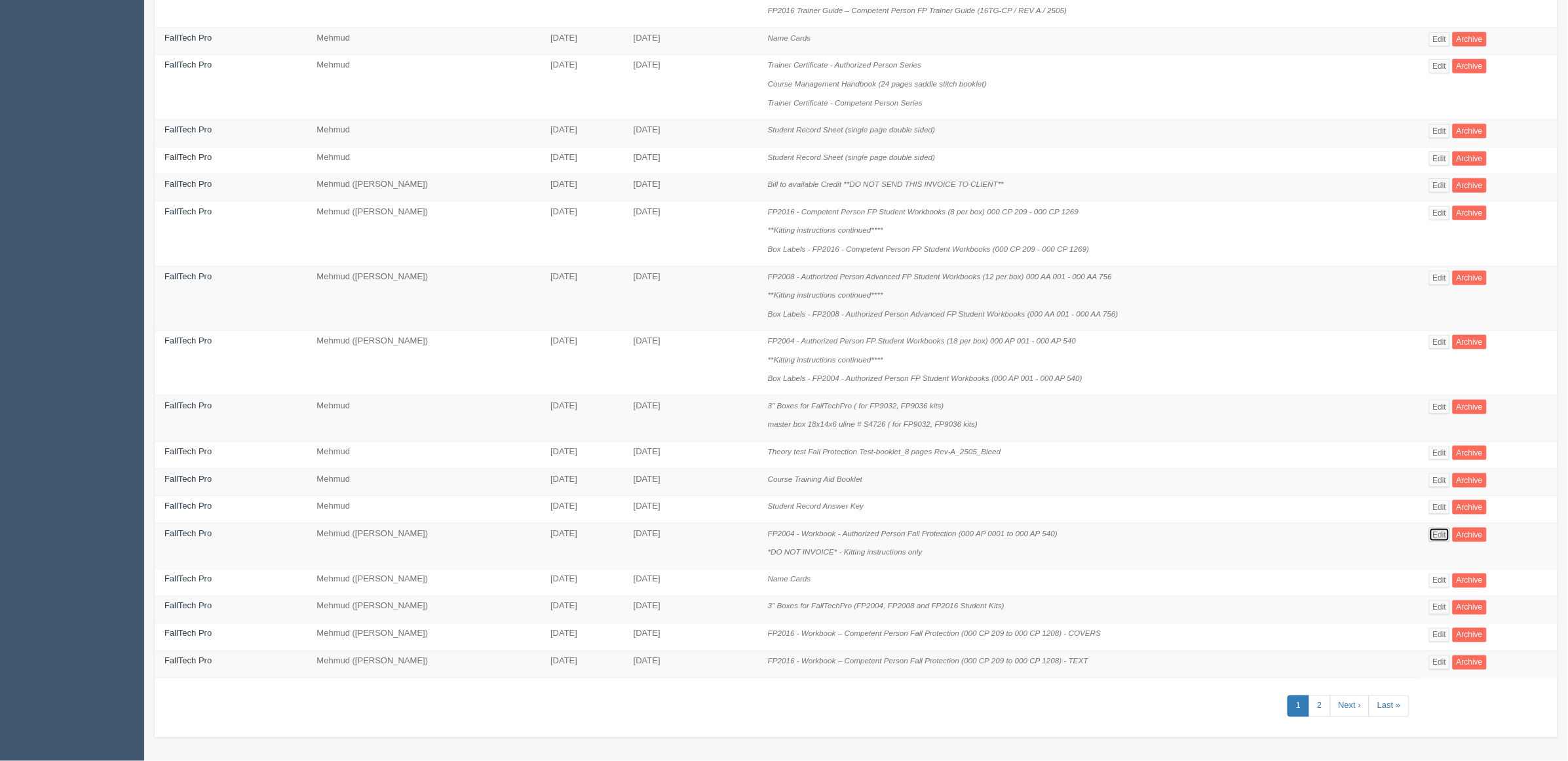
click at [1436, 531] on link "Edit" at bounding box center [1440, 535] width 21 height 15
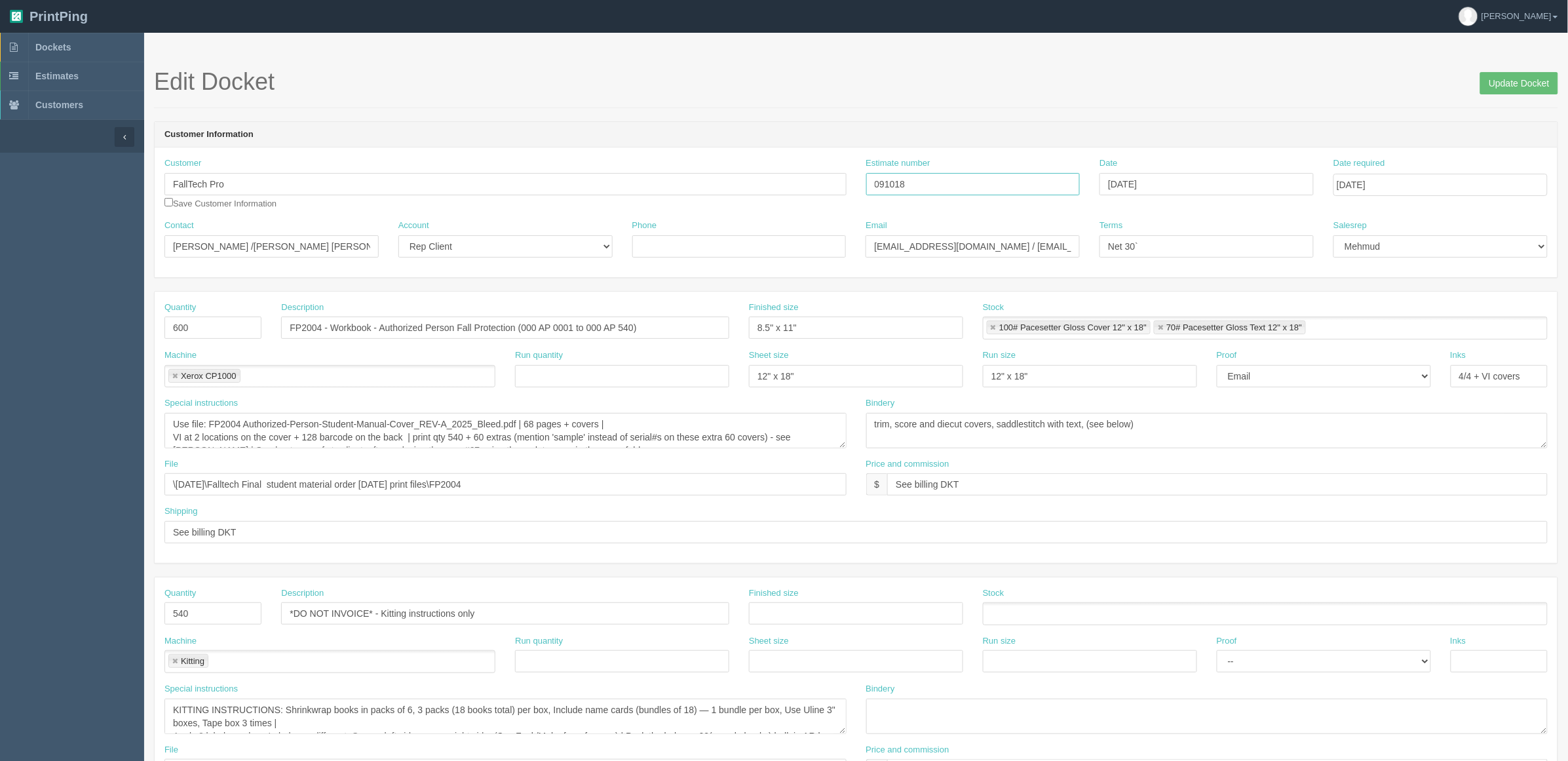
drag, startPoint x: 931, startPoint y: 186, endPoint x: 404, endPoint y: 188, distance: 527.0
click at [407, 187] on div "Customer FallTech Pro Save Customer Information Estimate number 091018 Date Jun…" at bounding box center [856, 188] width 1402 height 62
click at [71, 37] on link "Dockets" at bounding box center [72, 47] width 144 height 29
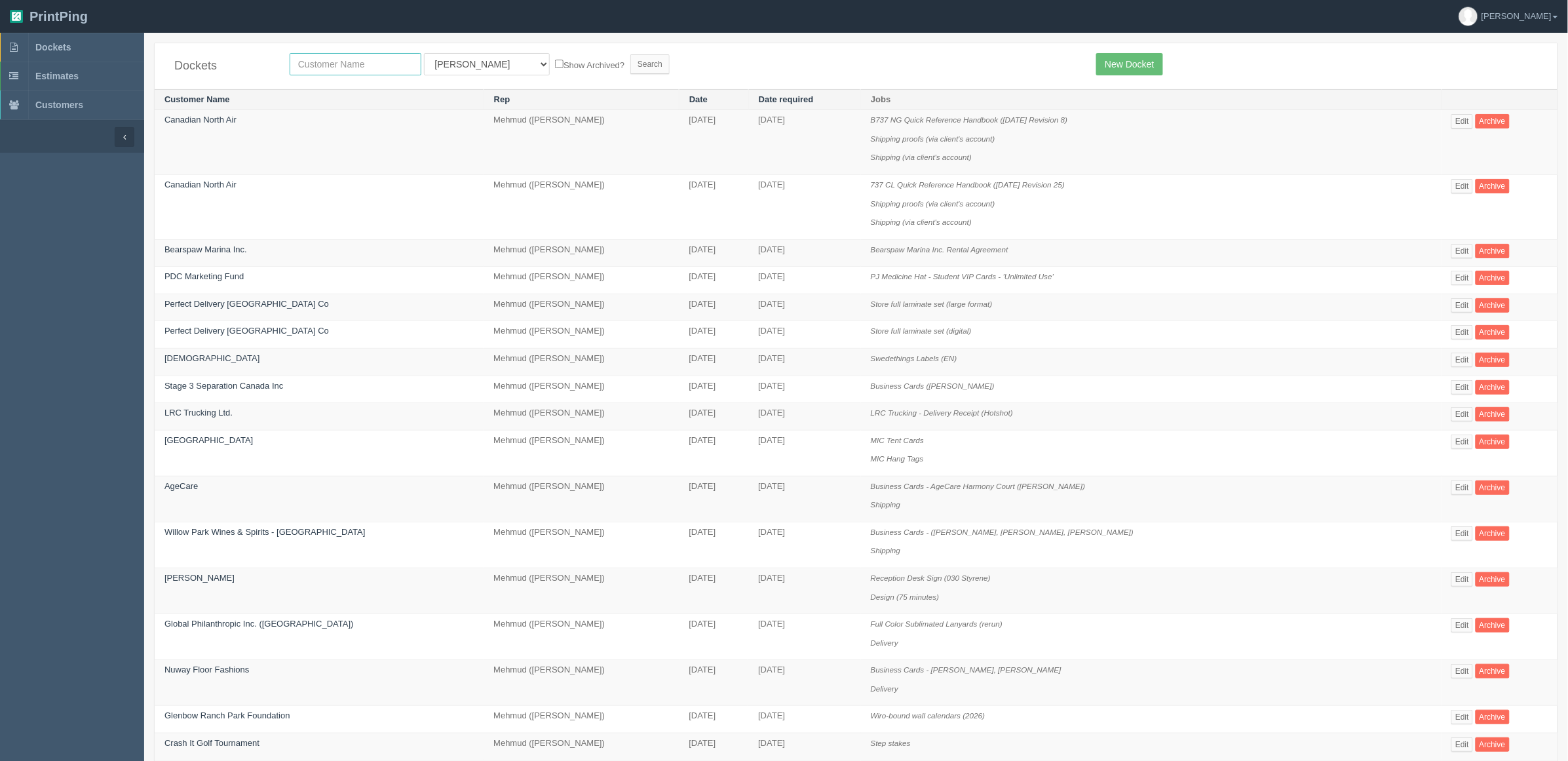
click at [369, 67] on input "text" at bounding box center [355, 64] width 132 height 22
type input "lovingly"
click at [631, 54] on input "Search" at bounding box center [650, 64] width 40 height 19
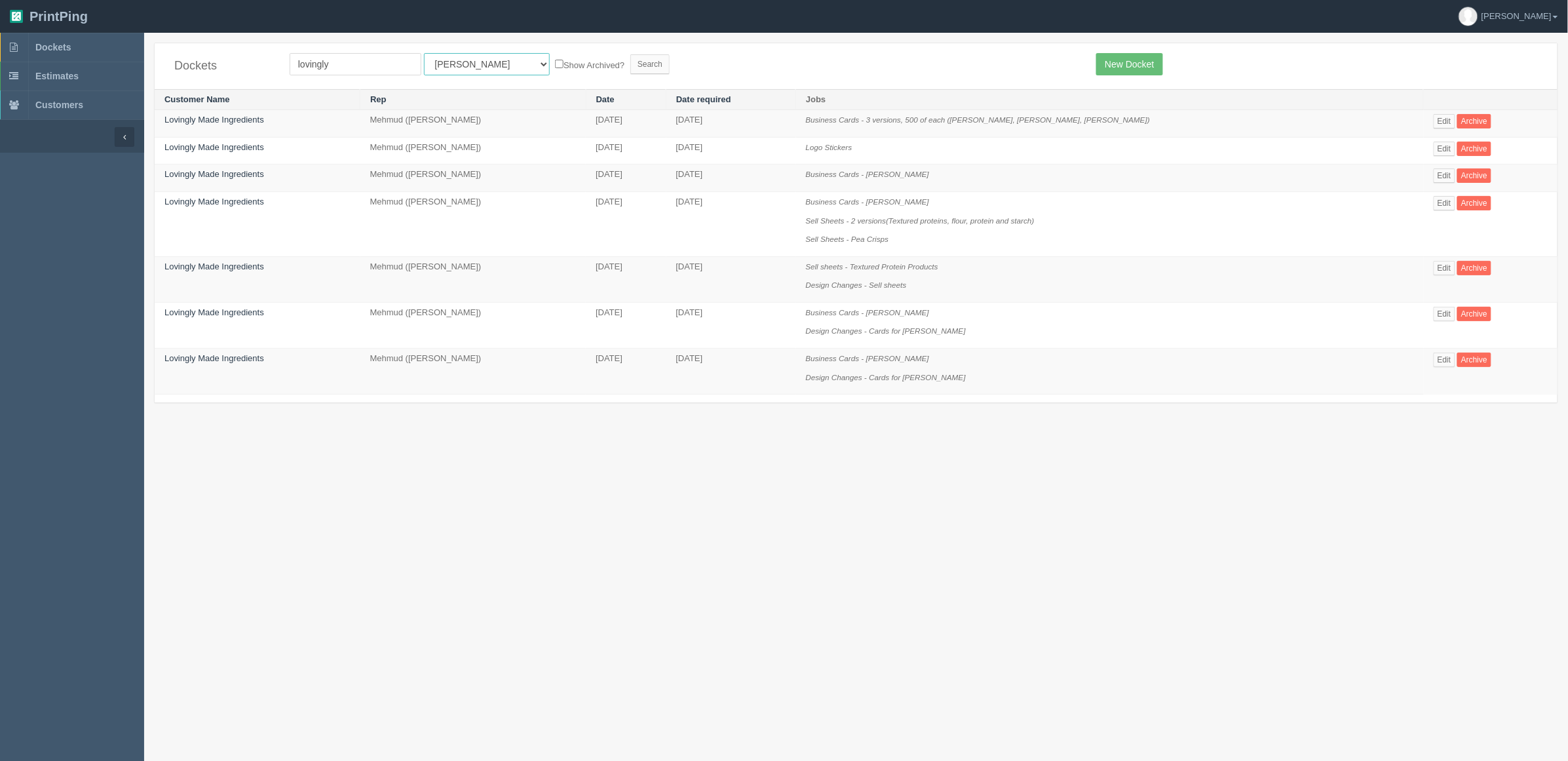
drag, startPoint x: 446, startPoint y: 56, endPoint x: 436, endPoint y: 74, distance: 20.6
click at [446, 56] on select "All Users [PERSON_NAME] Test 1 [PERSON_NAME] [PERSON_NAME] [PERSON_NAME] France…" at bounding box center [487, 64] width 126 height 22
select select "8"
click at [424, 53] on select "All Users [PERSON_NAME] Test 1 [PERSON_NAME] [PERSON_NAME] [PERSON_NAME] France…" at bounding box center [487, 64] width 126 height 22
click at [584, 74] on form "lovingly All Users [PERSON_NAME] Test 1 [PERSON_NAME] [PERSON_NAME] [PERSON_NAM…" at bounding box center [683, 64] width 787 height 22
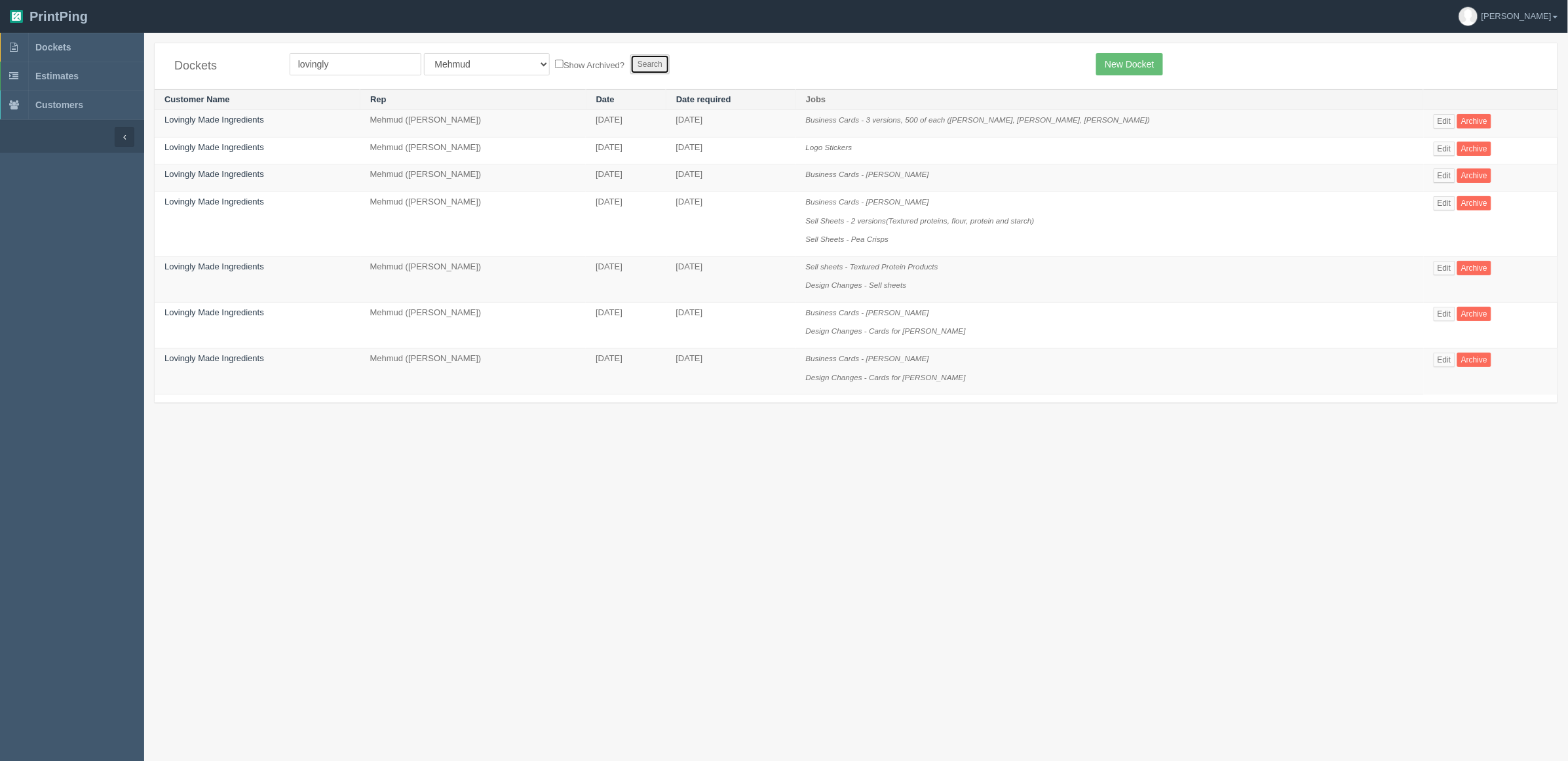
click at [631, 58] on input "Search" at bounding box center [650, 64] width 40 height 19
